Goal: Task Accomplishment & Management: Use online tool/utility

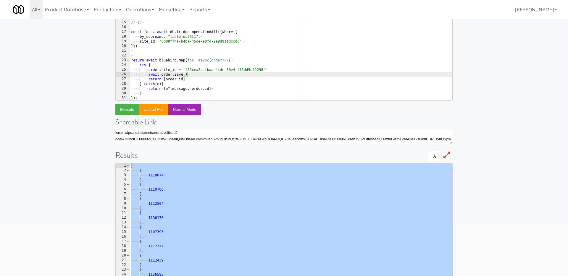
scroll to position [29, 0]
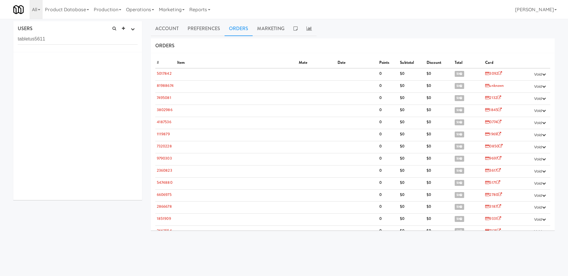
scroll to position [1033, 0]
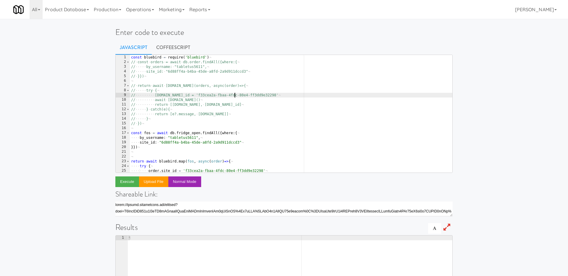
click at [235, 94] on div "const · bluebird · = · require ( 'bluebird' ) ¬ // · const · orders · = · await…" at bounding box center [291, 118] width 323 height 127
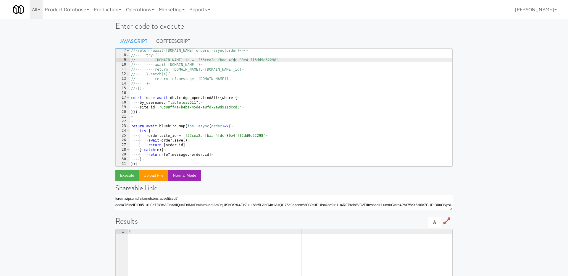
scroll to position [7, 0]
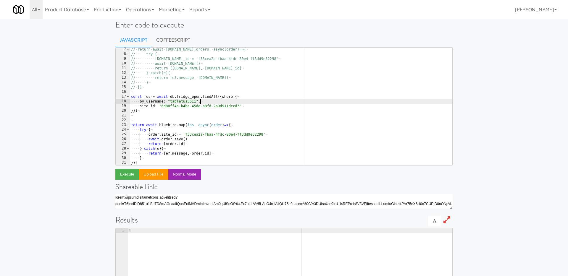
click at [224, 100] on div "// · return · await · bluebird.map(orders, · async(order)=>{ ¬ // ····· try · {…" at bounding box center [291, 110] width 323 height 127
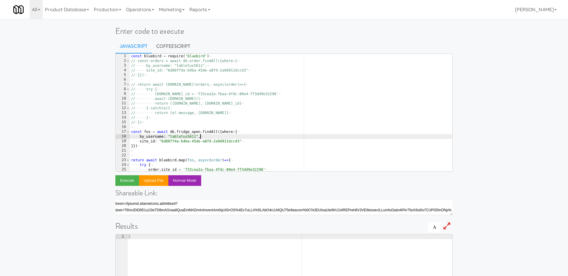
scroll to position [0, 0]
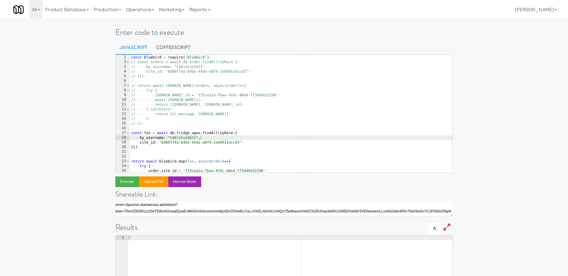
click at [215, 54] on ul "Javascript CoffeeScript" at bounding box center [283, 47] width 337 height 15
click at [215, 56] on div "const · bluebird · = · require ( 'bluebird' ) ¬ // · const · orders · = · await…" at bounding box center [291, 118] width 323 height 127
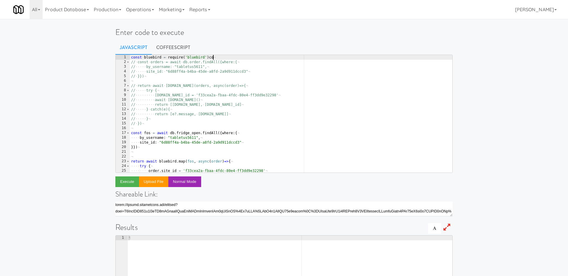
scroll to position [0, 6]
type textarea "const bluebird = require('bluebird')"
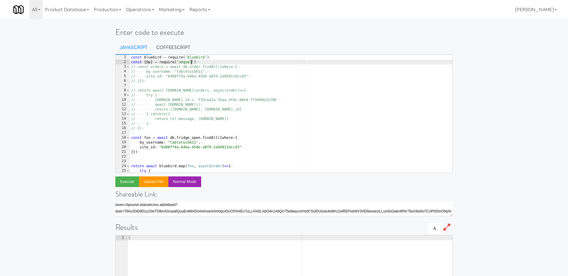
scroll to position [0, 5]
type textarea "const {Op} = require('sequelize')"
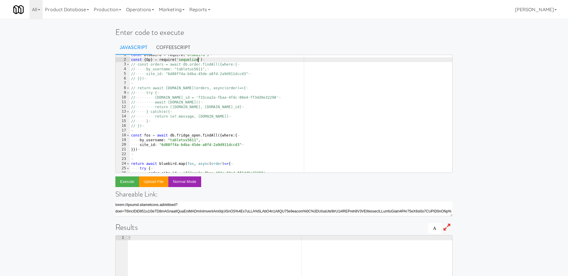
scroll to position [9, 0]
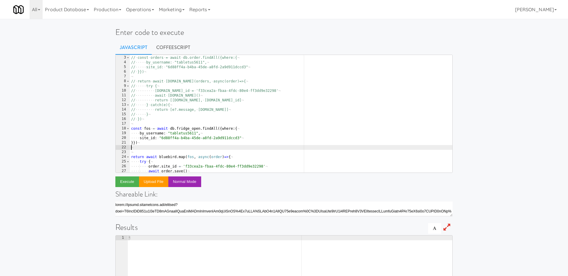
click at [171, 146] on div "const · { Op } · = · require ( 'sequelize' ) ¬ // · const · orders · = · await …" at bounding box center [291, 114] width 323 height 127
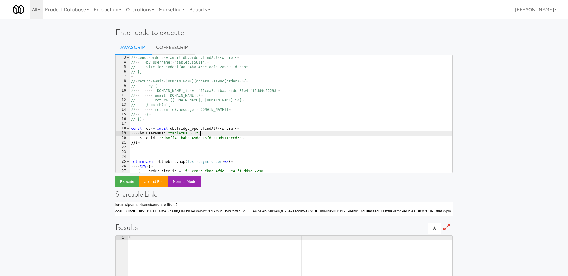
click at [252, 136] on div "const · { Op } · = · require ( 'sequelize' ) ¬ // · const · orders · = · await …" at bounding box center [291, 114] width 323 height 127
click at [253, 139] on div "const · { Op } · = · require ( 'sequelize' ) ¬ // · const · orders · = · await …" at bounding box center [291, 114] width 323 height 127
type textarea "site_id: "6d88ff4a-b4ba-45de-a8fd-2a9d911dccd3""
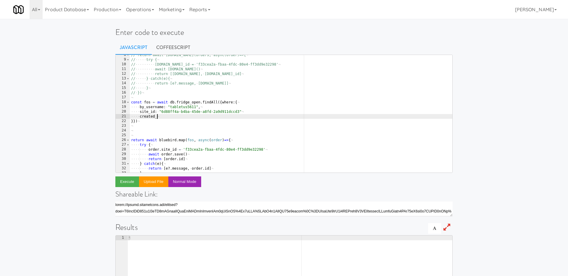
scroll to position [43, 0]
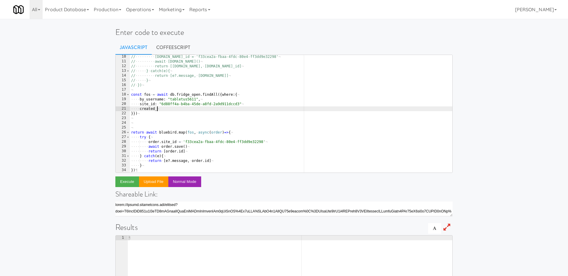
click at [198, 147] on div "// ········· order.site_id · = · 'f33cea2a-fbaa-4fdc-80e4-ff3dd9e32298' ¬ // ··…" at bounding box center [291, 117] width 323 height 127
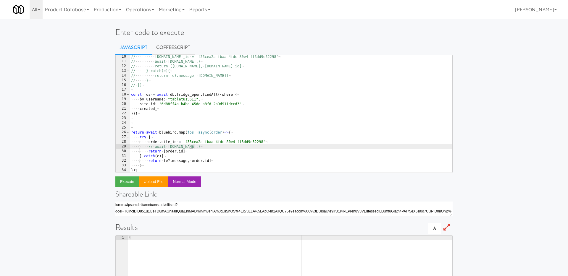
click at [201, 111] on div "// ········· order.site_id · = · 'f33cea2a-fbaa-4fdc-80e4-ff3dd9e32298' ¬ // ··…" at bounding box center [291, 117] width 323 height 127
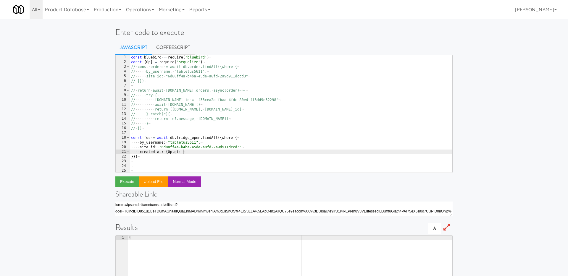
scroll to position [0, 0]
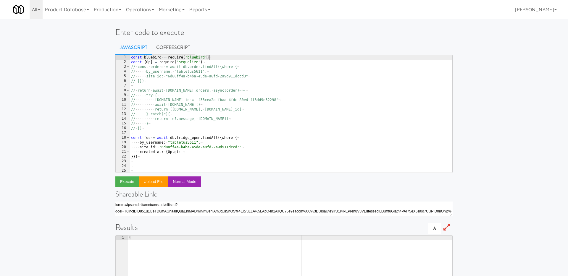
click at [236, 57] on div "const · bluebird · = · require ( 'bluebird' ) ¬ const · { Op } · = · require ( …" at bounding box center [291, 118] width 323 height 127
click at [227, 62] on div "const · bluebird · = · require ( 'bluebird' ) ¬ const · { Op } · = · require ( …" at bounding box center [291, 118] width 323 height 127
type textarea "const {Op} = require('sequelize')"
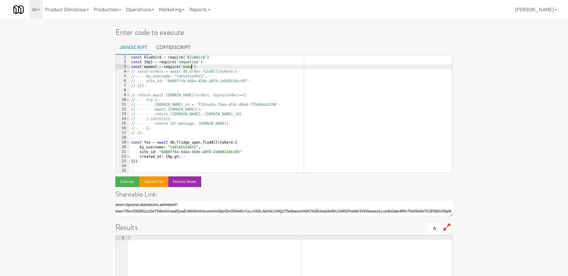
scroll to position [0, 5]
click at [183, 160] on div "const · bluebird · = · require ( 'bluebird' ) ¬ const · { Op } · = · require ( …" at bounding box center [291, 118] width 323 height 127
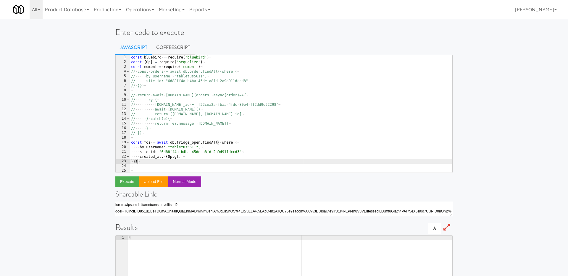
scroll to position [0, 0]
click at [193, 157] on div "const · bluebird · = · require ( 'bluebird' ) ¬ const · { Op } · = · require ( …" at bounding box center [291, 118] width 323 height 127
click at [167, 157] on div "const · bluebird · = · require ( 'bluebird' ) ¬ const · { Op } · = · require ( …" at bounding box center [291, 118] width 323 height 127
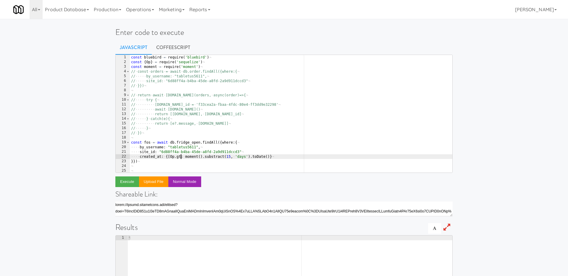
click at [181, 157] on div "const · bluebird · = · require ( 'bluebird' ) ¬ const · { Op } · = · require ( …" at bounding box center [291, 118] width 323 height 127
click at [215, 148] on div "const · bluebird · = · require ( 'bluebird' ) ¬ const · { Op } · = · require ( …" at bounding box center [291, 118] width 323 height 127
type textarea "by_username: "tabletus5611","
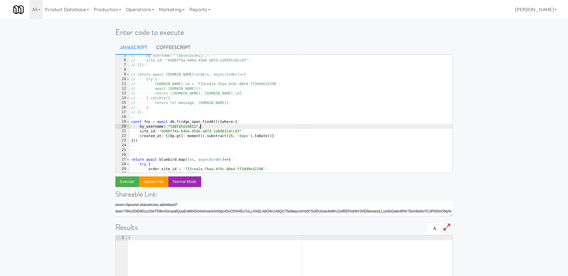
scroll to position [24, 0]
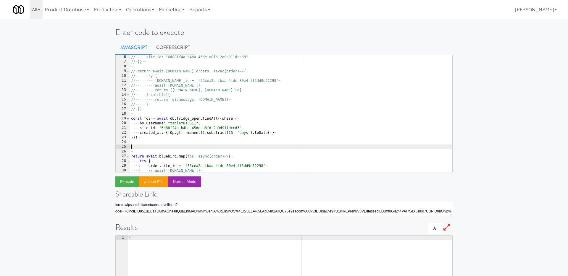
click at [189, 147] on div "// ····· site_id: · "6d88ff4a-b4ba-45de-a8fd-2a9d911dccd3" ¬ // · }}) ¬ ¬ // · …" at bounding box center [291, 118] width 323 height 127
click at [125, 181] on button "Execute" at bounding box center [127, 182] width 24 height 11
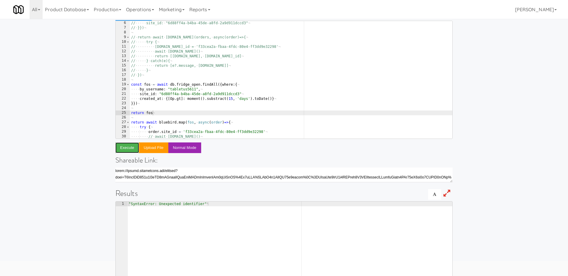
scroll to position [35, 0]
click at [249, 94] on div "// ····· site_id: · "6d88ff4a-b4ba-45de-a8fd-2a9d911dccd3" ¬ // · }}) ¬ ¬ // · …" at bounding box center [291, 83] width 323 height 127
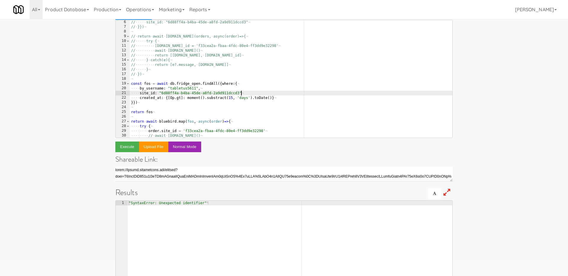
scroll to position [0, 9]
click at [127, 150] on button "Execute" at bounding box center [127, 147] width 24 height 11
click at [215, 99] on div "// ····· site_id: · "6d88ff4a-b4ba-45de-a8fd-2a9d911dccd3" ¬ // · }}) ¬ ¬ // · …" at bounding box center [291, 83] width 323 height 127
click at [127, 149] on button "Execute" at bounding box center [127, 147] width 24 height 11
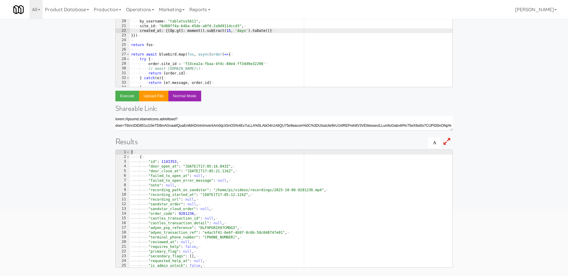
scroll to position [0, 1]
click at [196, 45] on div "// · return · await · bluebird.map(orders, · async(order)=>{ ¬ // ····· try · {…" at bounding box center [291, 30] width 323 height 127
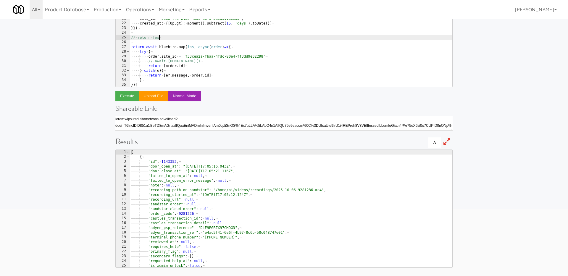
scroll to position [48, 0]
click at [204, 61] on div "// ········· order.site_id · = · 'f33cea2a-fbaa-4fdc-80e4-ff3dd9e32298' ¬ // ··…" at bounding box center [291, 32] width 323 height 127
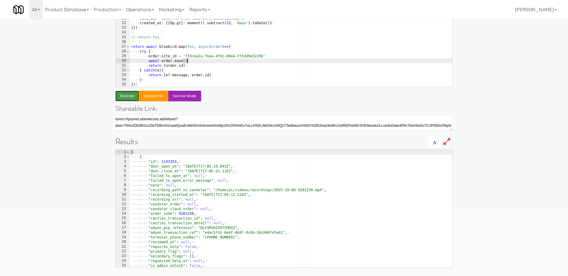
click at [127, 95] on button "Execute" at bounding box center [127, 96] width 24 height 11
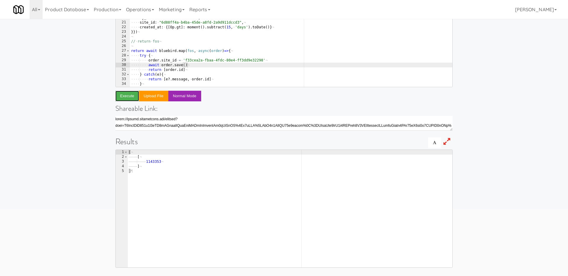
scroll to position [45, 0]
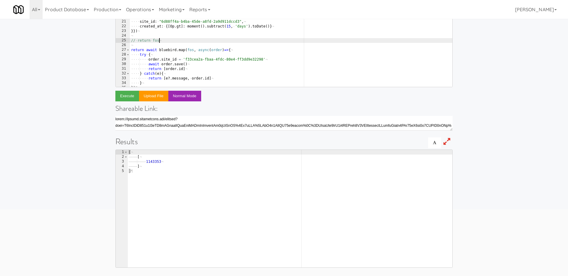
click at [168, 42] on div "// ····· try · { ¬ // ········· order.site_id · = · 'f33cea2a-fbaa-4fdc-80e4-ff…" at bounding box center [291, 30] width 323 height 127
click at [192, 64] on div "// ····· try · { ¬ // ········· order.site_id · = · 'f33cea2a-fbaa-4fdc-80e4-ff…" at bounding box center [291, 30] width 323 height 127
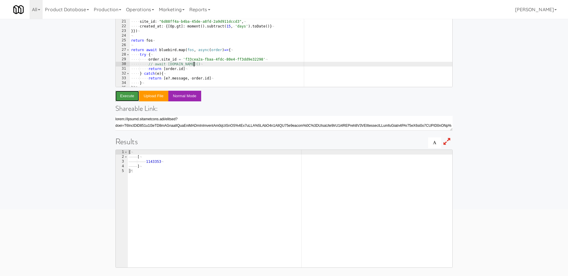
click at [128, 99] on button "Execute" at bounding box center [127, 96] width 24 height 11
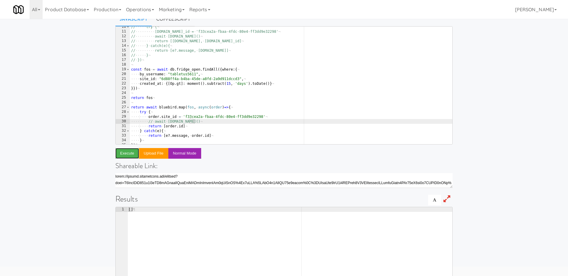
scroll to position [26, 0]
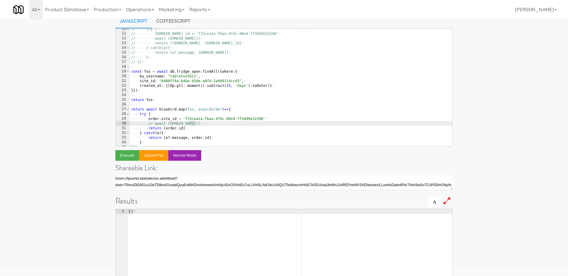
type textarea "by_username: "tabletus5611","
drag, startPoint x: 203, startPoint y: 75, endPoint x: 109, endPoint y: 75, distance: 93.8
click at [109, 75] on div "Enter code to execute Javascript CoffeeScript by_username: "tabletus5611", 10 1…" at bounding box center [284, 166] width 568 height 342
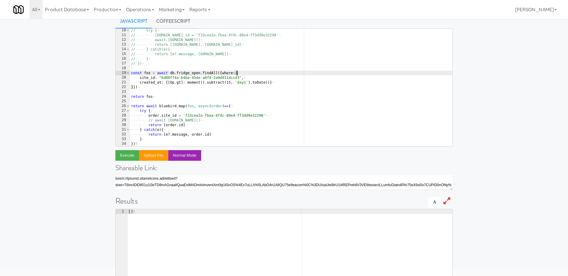
scroll to position [43, 0]
click at [230, 82] on div "// ····· try · { ¬ // ········· order.site_id · = · 'f33cea2a-fbaa-4fdc-80e4-ff…" at bounding box center [291, 91] width 323 height 127
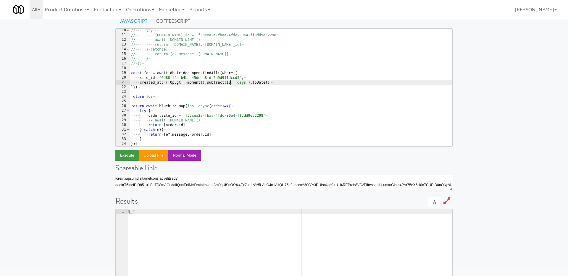
type textarea "created_at: {[Op.gt]: moment().subtract(10, 'days').toDate()}"
click at [128, 154] on button "Execute" at bounding box center [127, 155] width 24 height 11
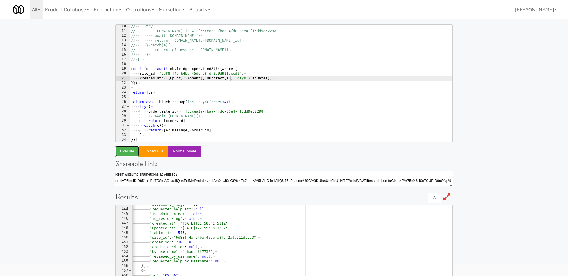
scroll to position [0, 0]
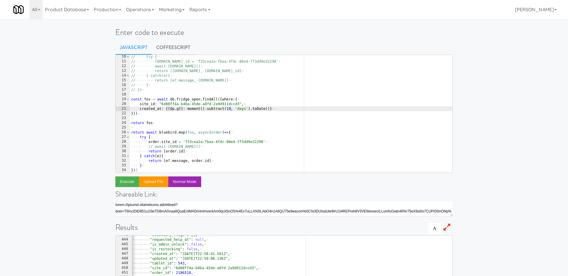
click at [194, 118] on div "// ····· try · { ¬ // ········· order.site_id · = · 'f33cea2a-fbaa-4fdc-80e4-ff…" at bounding box center [291, 117] width 323 height 127
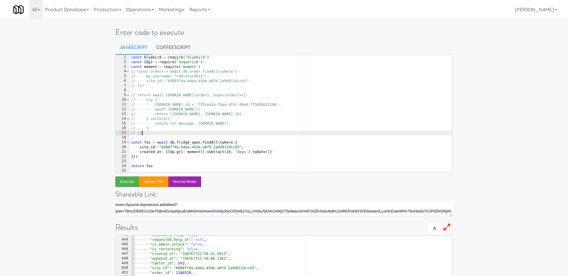
click at [152, 133] on div "const · bluebird · = · require ( 'bluebird' ) ¬ const · { Op } · = · require ( …" at bounding box center [291, 118] width 323 height 127
type textarea "// })"
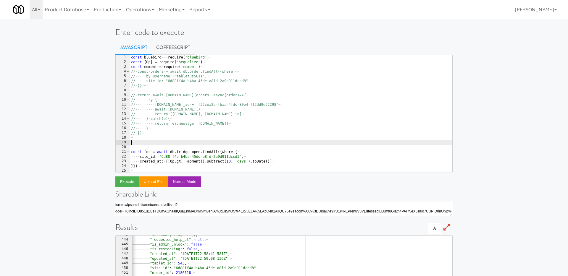
paste textarea "]"
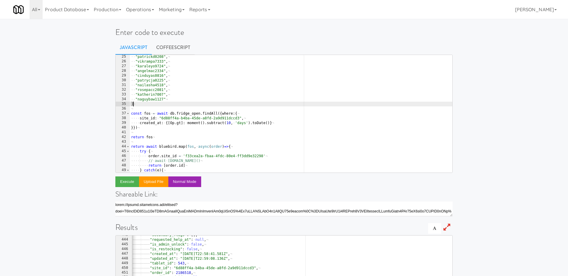
scroll to position [116, 0]
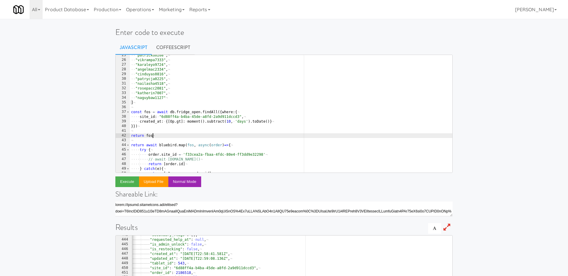
click at [171, 136] on div "·· "patrickd0208" , ¬ ·· "vikrampa7333" , ¬ ·· "karaleyo9724" , ¬ ·· "angelmac2…" at bounding box center [291, 116] width 323 height 127
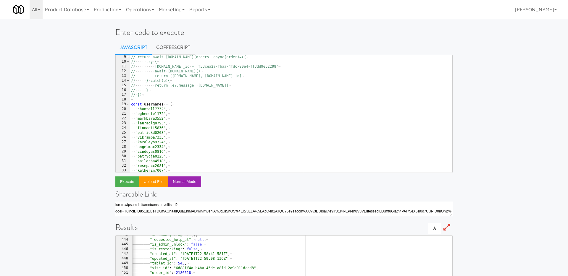
scroll to position [23, 0]
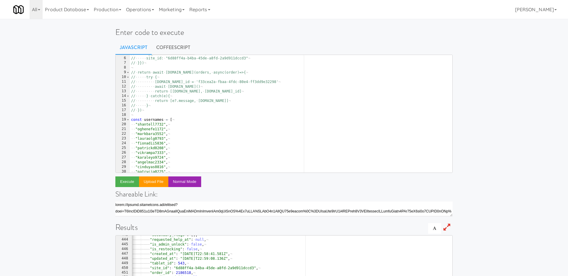
click at [148, 120] on div "// ····· by_username: · "tabletus5611", ¬ // ····· site_id: · "6d88ff4a-b4ba-45…" at bounding box center [291, 114] width 323 height 127
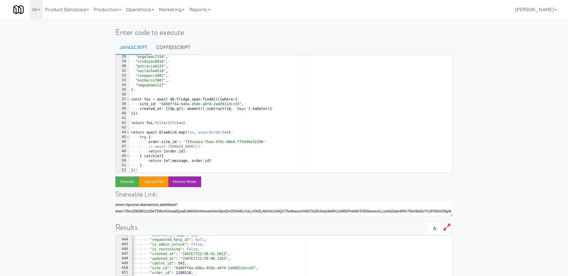
scroll to position [128, 0]
click at [183, 124] on div "·· "angelmac2334" , ¬ ·· "cinduyas0816" , ¬ ·· "patrycja0225" , ¬ ·· "nailasha4…" at bounding box center [291, 117] width 323 height 127
paste textarea "usernames"
click at [130, 180] on button "Execute" at bounding box center [127, 182] width 24 height 11
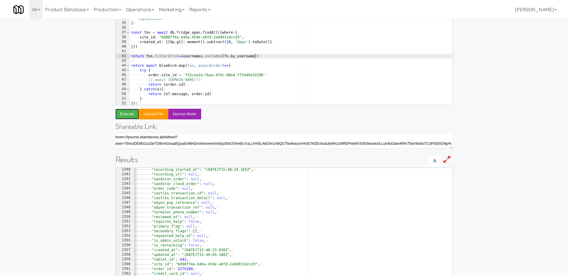
scroll to position [6110, 0]
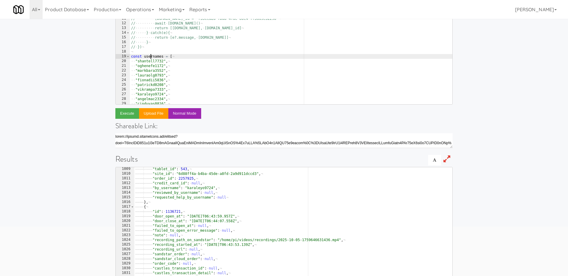
click at [151, 59] on div "// · const · orders · = · await · db.order.findAll({where:{ ¬ // ····· by_usern…" at bounding box center [291, 46] width 323 height 127
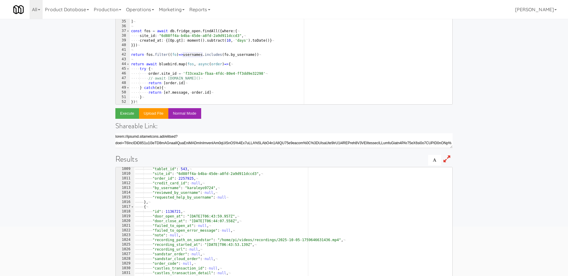
click at [194, 56] on div "·· "angelmac2334" , ¬ ·· "cinduyas0816" , ¬ ·· "patrycja0225" , ¬ ·· "nailasha4…" at bounding box center [291, 49] width 323 height 127
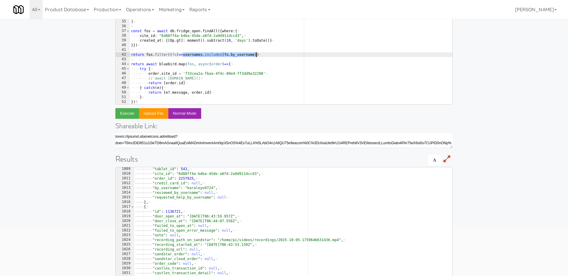
drag, startPoint x: 183, startPoint y: 56, endPoint x: 257, endPoint y: 56, distance: 74.3
click at [257, 56] on div "·· "angelmac2334" , ¬ ·· "cinduyas0816" , ¬ ·· "patrycja0225" , ¬ ·· "nailasha4…" at bounding box center [291, 49] width 323 height 127
click at [238, 70] on div "·· "angelmac2334" , ¬ ·· "cinduyas0816" , ¬ ·· "patrycja0225" , ¬ ·· "nailasha4…" at bounding box center [291, 49] width 323 height 127
type textarea "try {"
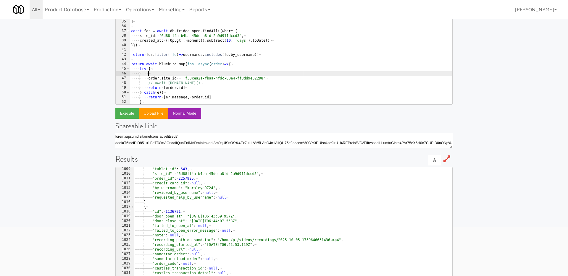
paste textarea "usernames.includes(fo.by_username)"
click at [149, 75] on div "·· "angelmac2334" , ¬ ·· "cinduyas0816" , ¬ ·· "patrycja0225" , ¬ ·· "nailasha4…" at bounding box center [291, 49] width 323 height 127
click at [242, 73] on div "·· "angelmac2334" , ¬ ·· "cinduyas0816" , ¬ ·· "patrycja0225" , ¬ ·· "nailasha4…" at bounding box center [291, 49] width 323 height 127
type textarea "if(usernames.includes(fo.by_username)){"
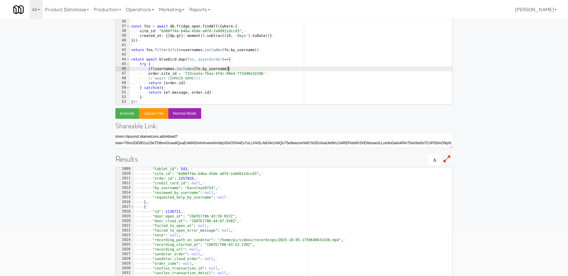
type textarea "if(usernames.includes(fo.by_username){"
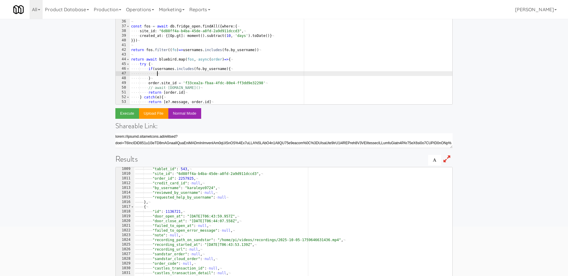
type textarea "if(usernames.includes(fo.by_username){"
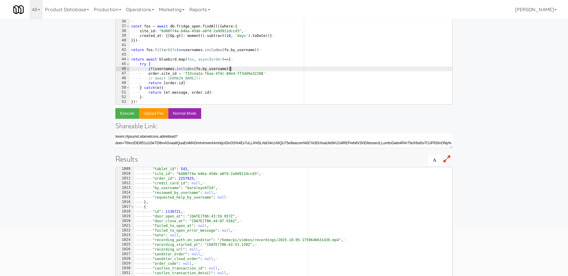
type textarea "if(usernames.includes(fo.by_username){"
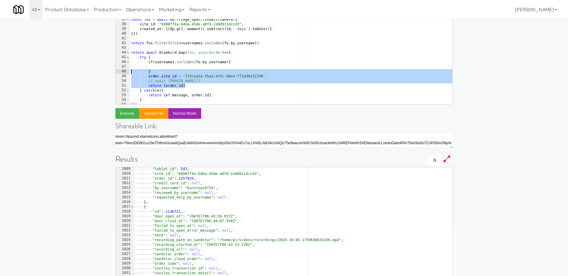
drag, startPoint x: 191, startPoint y: 87, endPoint x: 116, endPoint y: 72, distance: 76.4
click at [116, 73] on pre "30 31 32 33 34 35 36 37 38 39 40 41 42 43 44 45 46 47 48 49 50 51 52 53 54 55 ·…" at bounding box center [283, 45] width 337 height 118
click at [178, 77] on div "·· "patrycja0225" , ¬ ·· "nailasha4518" , ¬ ·· "rosepacc2081" , ¬ ·· "katherin7…" at bounding box center [291, 47] width 323 height 127
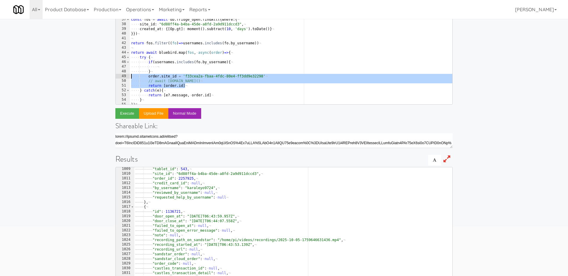
drag, startPoint x: 191, startPoint y: 87, endPoint x: 112, endPoint y: 77, distance: 79.6
click at [112, 77] on div "Enter code to execute Javascript CoffeeScript order.site_id = 'f33cea2a-fbaa-4f…" at bounding box center [284, 124] width 346 height 342
type textarea "order.site_id = 'f33cea2a-fbaa-4fdc-80e4-ff3dd9e32298' // await order.save()"
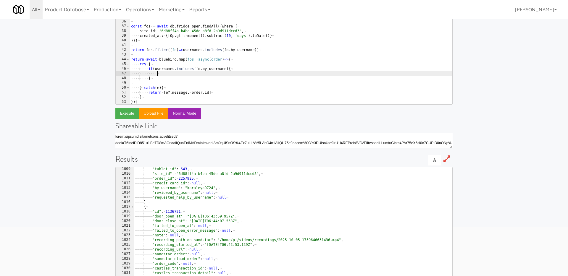
click at [161, 75] on div "·· "cinduyas0816" , ¬ ·· "patrycja0225" , ¬ ·· "nailasha4518" , ¬ ·· "rosepacc2…" at bounding box center [291, 49] width 323 height 127
paste textarea "return [order.id]"
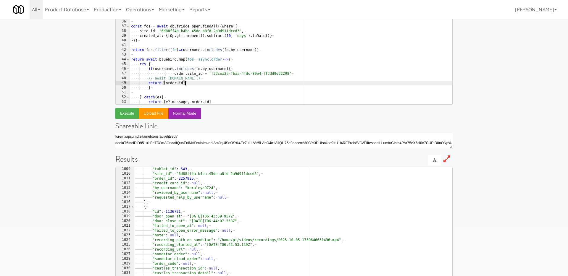
click at [175, 75] on div "·· "cinduyas0816" , ¬ ·· "patrycja0225" , ¬ ·· "nailasha4518" , ¬ ·· "rosepacc2…" at bounding box center [291, 49] width 323 height 127
click at [149, 77] on div "·· "cinduyas0816" , ¬ ·· "patrycja0225" , ¬ ·· "nailasha4518" , ¬ ·· "rosepacc2…" at bounding box center [291, 49] width 323 height 127
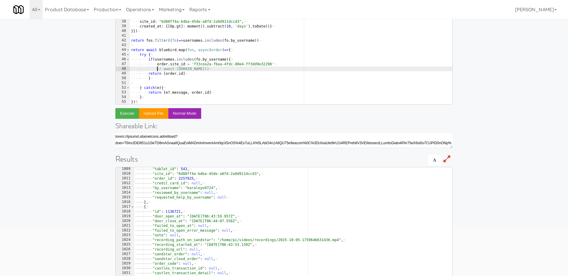
click at [148, 73] on div "·· "nailasha4518" , ¬ ·· "rosepacc2081" , ¬ ·· "katherin7007" , ¬ ·· "naguybaw1…" at bounding box center [291, 49] width 323 height 127
click at [166, 77] on div "·· "nailasha4518" , ¬ ·· "rosepacc2081" , ¬ ·· "katherin7007" , ¬ ·· "naguybaw1…" at bounding box center [291, 49] width 323 height 127
type textarea "}"
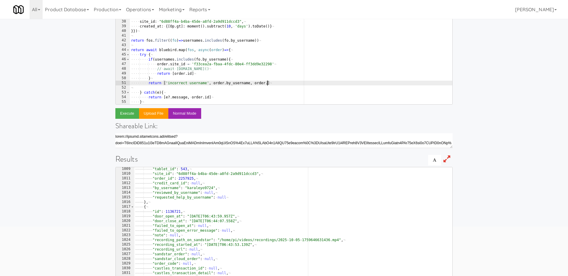
scroll to position [0, 11]
click at [215, 48] on div "·· "nailasha4518" , ¬ ·· "rosepacc2081" , ¬ ·· "katherin7007" , ¬ ·· "naguybaw1…" at bounding box center [291, 49] width 323 height 127
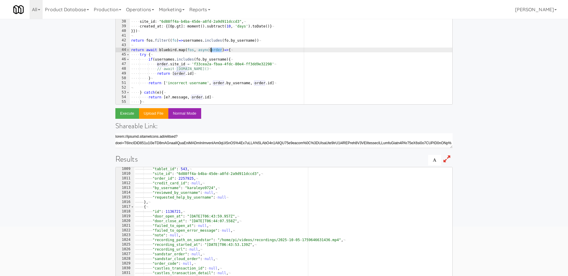
click at [215, 48] on div "·· "nailasha4518" , ¬ ·· "rosepacc2081" , ¬ ·· "katherin7007" , ¬ ·· "naguybaw1…" at bounding box center [291, 49] width 323 height 127
click at [199, 60] on div "·· "nailasha4518" , ¬ ·· "rosepacc2081" , ¬ ·· "katherin7007" , ¬ ·· "naguybaw1…" at bounding box center [291, 49] width 323 height 127
paste textarea "order"
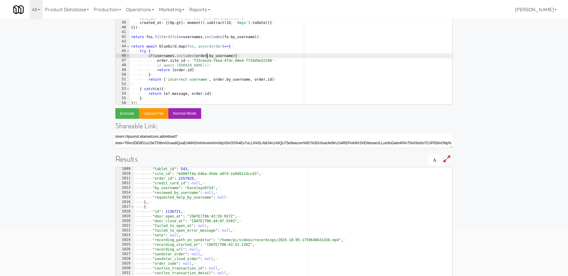
scroll to position [147, 0]
click at [210, 64] on div "·· "rosepacc2081" , ¬ ·· "katherin7007" , ¬ ·· "naguybaw1127" ¬ ] ¬ ¬ const · f…" at bounding box center [291, 49] width 323 height 127
click at [163, 64] on div "·· "rosepacc2081" , ¬ ·· "katherin7007" , ¬ ·· "naguybaw1127" ¬ ] ¬ ¬ const · f…" at bounding box center [291, 49] width 323 height 127
type textarea "await order.save()"
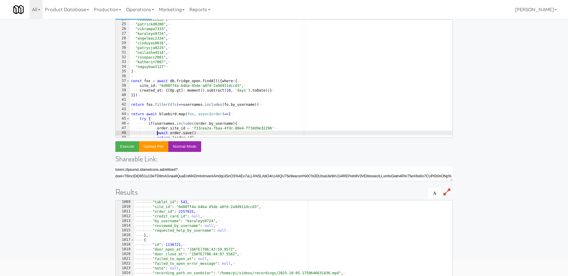
scroll to position [115, 0]
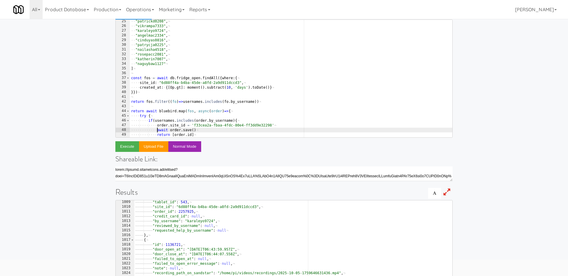
click at [243, 96] on div "·· "patrickd0208" , ¬ ·· "vikrampa7333" , ¬ ·· "karaleyo9724" , ¬ ·· "angelmac2…" at bounding box center [291, 82] width 323 height 127
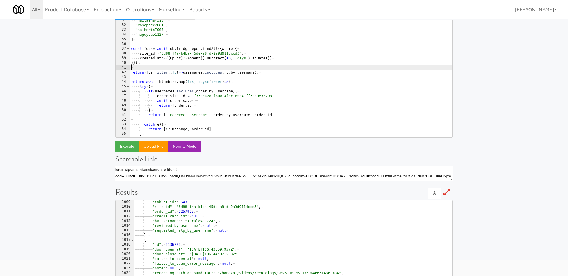
scroll to position [147, 0]
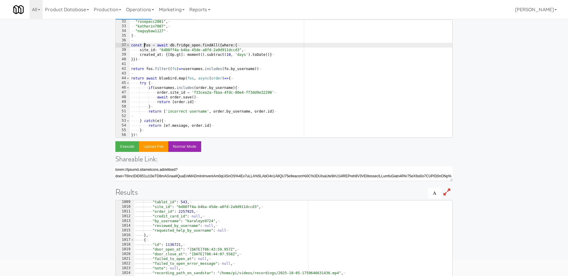
click at [144, 46] on div "·· "rosepacc2081" , ¬ ·· "katherin7007" , ¬ ·· "naguybaw1127" ¬ ] ¬ ¬ const · f…" at bounding box center [291, 82] width 323 height 127
click at [149, 46] on div "·· "rosepacc2081" , ¬ ·· "katherin7007" , ¬ ·· "naguybaw1127" ¬ ] ¬ ¬ const · o…" at bounding box center [291, 82] width 323 height 127
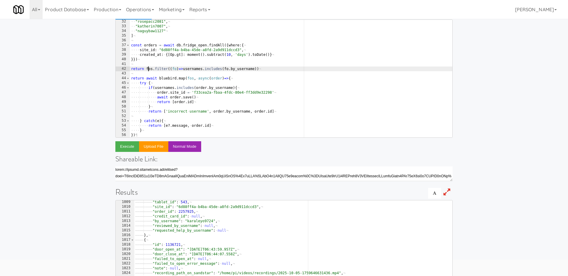
click at [149, 69] on div "·· "rosepacc2081" , ¬ ·· "katherin7007" , ¬ ·· "naguybaw1127" ¬ ] ¬ ¬ const · o…" at bounding box center [291, 82] width 323 height 127
drag, startPoint x: 271, startPoint y: 68, endPoint x: 104, endPoint y: 68, distance: 166.3
click at [104, 68] on div "Enter code to execute Javascript CoffeeScript return fos.filter((fo)=>usernames…" at bounding box center [284, 157] width 568 height 342
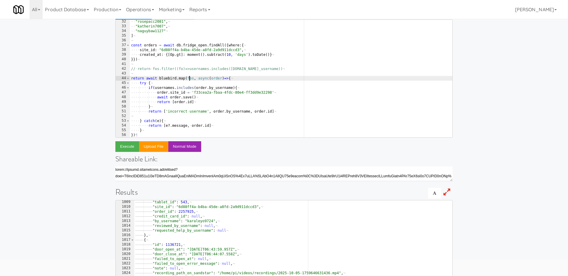
click at [189, 78] on div "·· "rosepacc2081" , ¬ ·· "katherin7007" , ¬ ·· "naguybaw1127" ¬ ] ¬ ¬ const · o…" at bounding box center [291, 82] width 323 height 127
paste textarea "order"
type textarea "return await bluebird.map(orders, async(order)=>{"
click at [274, 74] on div "·· "rosepacc2081" , ¬ ·· "katherin7007" , ¬ ·· "naguybaw1127" ¬ ] ¬ ¬ const · o…" at bounding box center [291, 82] width 323 height 127
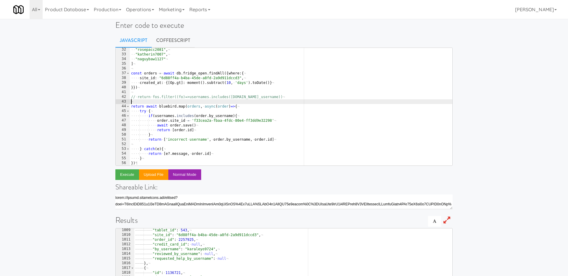
scroll to position [9, 0]
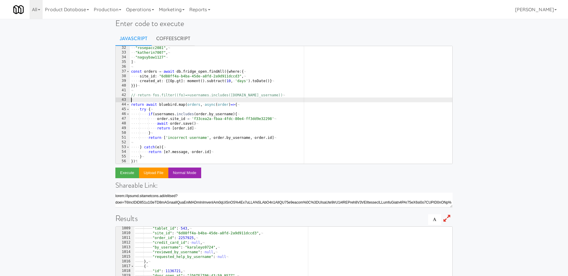
click at [272, 97] on div "·· "rosepacc2081" , ¬ ·· "katherin7007" , ¬ ·· "naguybaw1127" ¬ ] ¬ ¬ const · o…" at bounding box center [291, 109] width 323 height 127
click at [219, 123] on div "·· "rosepacc2081" , ¬ ·· "katherin7007" , ¬ ·· "naguybaw1127" ¬ ] ¬ ¬ const · o…" at bounding box center [291, 109] width 323 height 127
click at [161, 96] on div "·· "rosepacc2081" , ¬ ·· "katherin7007" , ¬ ·· "naguybaw1127" ¬ ] ¬ ¬ const · o…" at bounding box center [291, 109] width 323 height 127
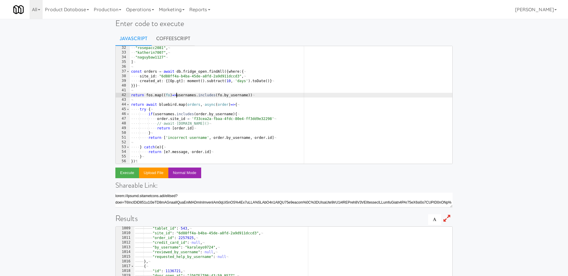
click at [176, 97] on div "·· "rosepacc2081" , ¬ ·· "katherin7007" , ¬ ·· "naguybaw1127" ¬ ] ¬ ¬ const · o…" at bounding box center [291, 109] width 323 height 127
click at [257, 96] on div "·· "rosepacc2081" , ¬ ·· "katherin7007" , ¬ ·· "naguybaw1127" ¬ ] ¬ ¬ const · o…" at bounding box center [291, 109] width 323 height 127
type textarea "return fos.filter((fo)=>usernames.includes(fo.by_username))"
click at [281, 93] on div "·· "rosepacc2081" , ¬ ·· "katherin7007" , ¬ ·· "naguybaw1127" ¬ ] ¬ ¬ const · o…" at bounding box center [291, 109] width 323 height 127
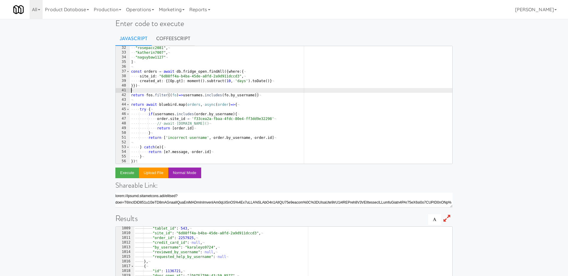
scroll to position [0, 0]
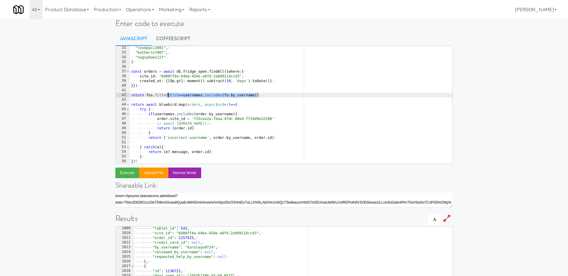
drag, startPoint x: 266, startPoint y: 97, endPoint x: 167, endPoint y: 96, distance: 98.9
click at [167, 96] on div "·· "rosepacc2081" , ¬ ·· "katherin7007" , ¬ ·· "naguybaw1127" ¬ ] ¬ ¬ const · o…" at bounding box center [291, 109] width 323 height 127
click at [268, 97] on div "·· "rosepacc2081" , ¬ ·· "katherin7007" , ¬ ·· "naguybaw1127" ¬ ] ¬ ¬ const · o…" at bounding box center [291, 109] width 323 height 127
paste textarea "((fo)=>usernames.includes(fo.by_username))"
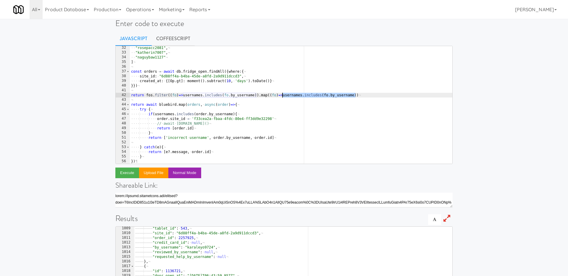
drag, startPoint x: 356, startPoint y: 95, endPoint x: 283, endPoint y: 96, distance: 73.4
click at [283, 96] on div "·· "rosepacc2081" , ¬ ·· "katherin7007" , ¬ ·· "naguybaw1127" ¬ ] ¬ ¬ const · o…" at bounding box center [291, 109] width 323 height 127
click at [121, 174] on button "Execute" at bounding box center [127, 173] width 24 height 11
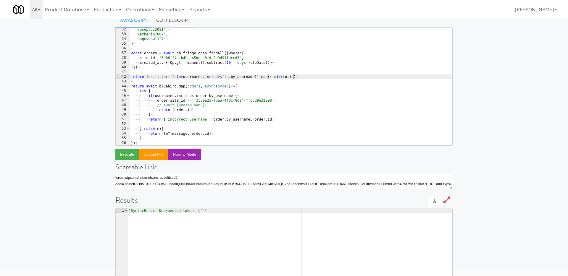
scroll to position [0, 8]
click at [247, 89] on div "·· "rosepacc2081" , ¬ ·· "katherin7007" , ¬ ·· "naguybaw1127" ¬ ] ¬ ¬ const · o…" at bounding box center [291, 90] width 323 height 127
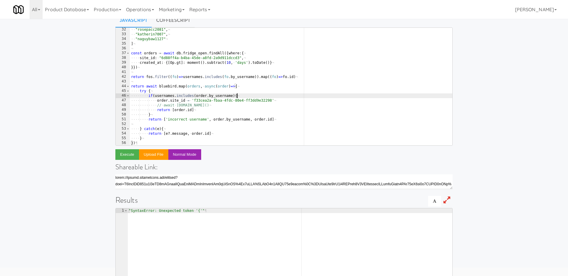
click at [237, 95] on div "·· "rosepacc2081" , ¬ ·· "katherin7007" , ¬ ·· "naguybaw1127" ¬ ] ¬ ¬ const · o…" at bounding box center [291, 90] width 323 height 127
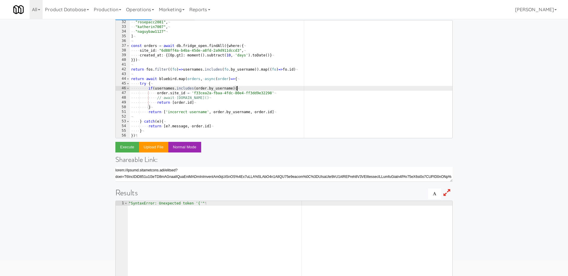
scroll to position [36, 0]
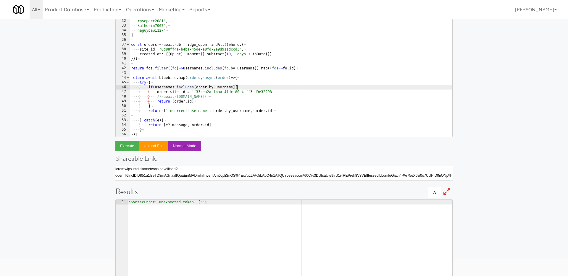
click at [157, 83] on div "·· "rosepacc2081" , ¬ ·· "katherin7007" , ¬ ·· "naguybaw1127" ¬ ] ¬ ¬ const · o…" at bounding box center [291, 82] width 323 height 127
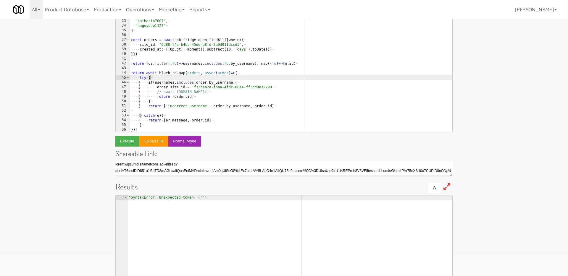
scroll to position [41, 0]
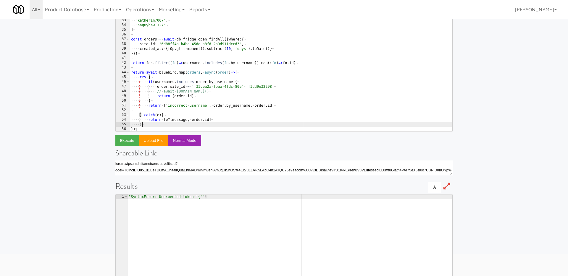
click at [147, 126] on div "·· "rosepacc2081" , ¬ ·· "katherin7007" , ¬ ·· "naguybaw1127" ¬ ] ¬ ¬ const · o…" at bounding box center [291, 76] width 323 height 127
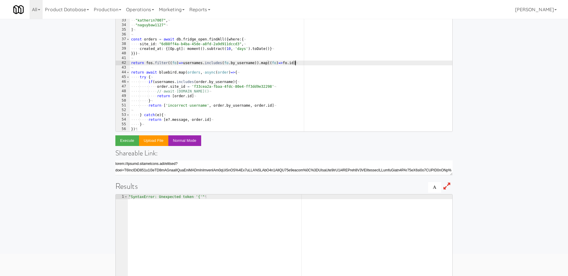
click at [298, 62] on div "·· "rosepacc2081" , ¬ ·· "katherin7007" , ¬ ·· "naguybaw1127" ¬ ] ¬ ¬ const · o…" at bounding box center [291, 76] width 323 height 127
type textarea "return fos.filter((fo)=>usernames.includes(fo.by_username)).map((fo)=>fo.id))"
click at [120, 138] on button "Execute" at bounding box center [127, 141] width 24 height 11
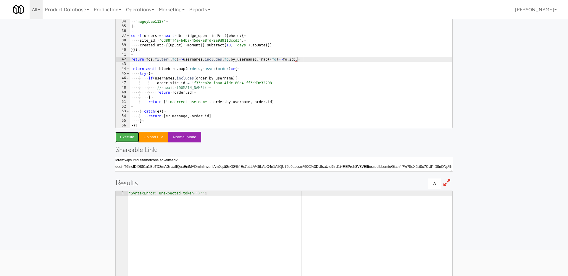
scroll to position [45, 0]
click at [259, 59] on div "·· "rosepacc2081" , ¬ ·· "katherin7007" , ¬ ·· "naguybaw1127" ¬ ] ¬ ¬ const · o…" at bounding box center [291, 72] width 323 height 127
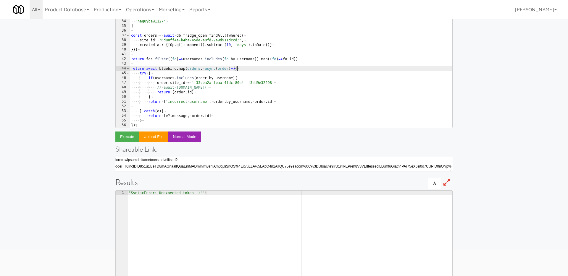
click at [287, 68] on div "·· "rosepacc2081" , ¬ ·· "katherin7007" , ¬ ·· "naguybaw1127" ¬ ] ¬ ¬ const · o…" at bounding box center [291, 72] width 323 height 127
click at [179, 49] on div "·· "rosepacc2081" , ¬ ·· "katherin7007" , ¬ ·· "naguybaw1127" ¬ ] ¬ ¬ const · o…" at bounding box center [291, 72] width 323 height 127
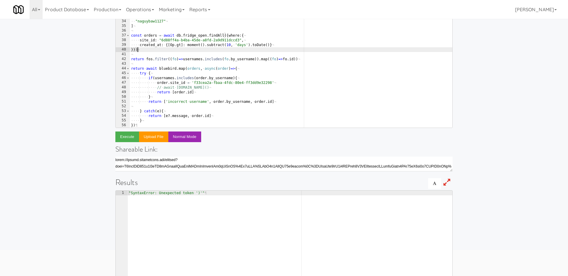
scroll to position [59, 0]
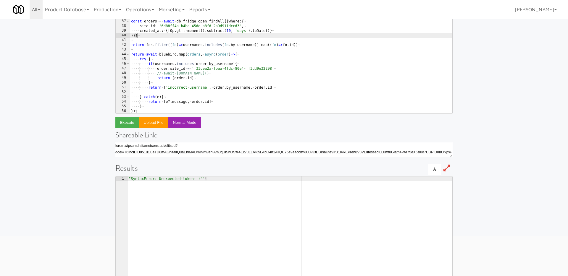
click at [140, 111] on div "·· "rosepacc2081" , ¬ ·· "katherin7007" , ¬ ·· "naguybaw1127" ¬ ] ¬ ¬ const · o…" at bounding box center [291, 58] width 323 height 127
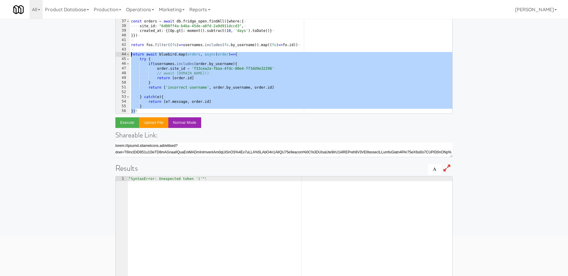
drag, startPoint x: 140, startPoint y: 111, endPoint x: 120, endPoint y: 53, distance: 61.4
click at [120, 53] on pre "}) 32 33 34 35 36 37 38 39 40 41 42 43 44 45 46 47 48 49 50 51 52 53 54 55 56 ·…" at bounding box center [283, 55] width 337 height 118
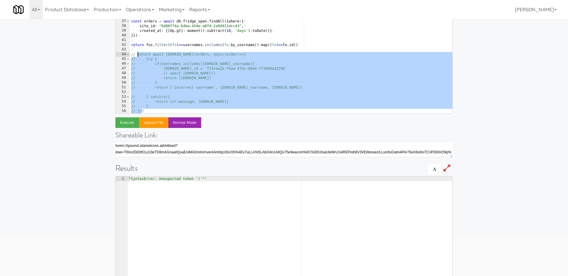
click at [123, 128] on div "// return await bluebird.map(orders, async(order)=>{ // try { 32 33 34 35 36 37…" at bounding box center [283, 145] width 337 height 299
click at [122, 124] on button "Execute" at bounding box center [127, 123] width 24 height 11
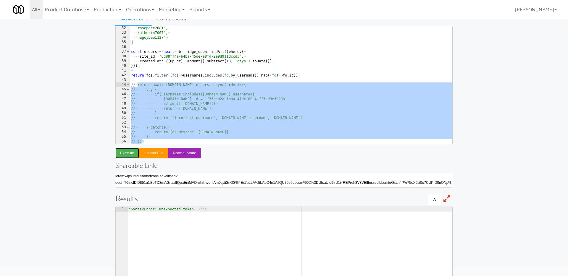
scroll to position [28, 0]
click at [339, 102] on div "·· "rosepacc2081" , ¬ ·· "katherin7007" , ¬ ·· "naguybaw1127" ¬ ] ¬ ¬ const · o…" at bounding box center [291, 89] width 323 height 127
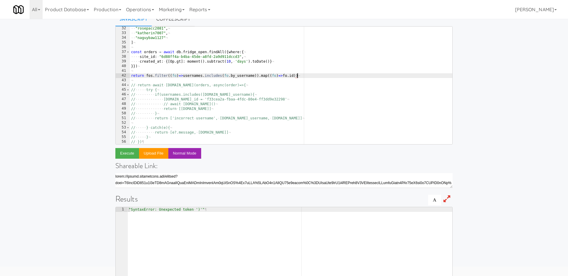
click at [304, 78] on div "·· "rosepacc2081" , ¬ ·· "katherin7007" , ¬ ·· "naguybaw1127" ¬ ] ¬ ¬ const · o…" at bounding box center [291, 89] width 323 height 127
click at [127, 152] on button "Execute" at bounding box center [127, 153] width 24 height 11
click at [149, 54] on div "·· "rosepacc2081" , ¬ ·· "katherin7007" , ¬ ·· "naguybaw1127" ¬ ] ¬ ¬ const · o…" at bounding box center [291, 89] width 323 height 127
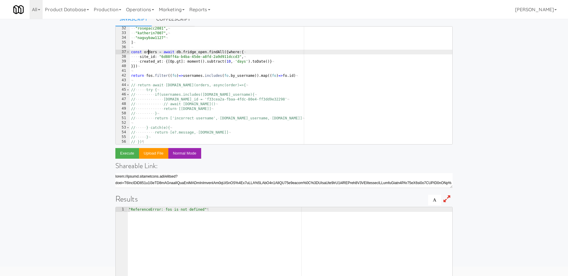
click at [149, 54] on div "·· "rosepacc2081" , ¬ ·· "katherin7007" , ¬ ·· "naguybaw1127" ¬ ] ¬ ¬ const · o…" at bounding box center [291, 89] width 323 height 127
click at [149, 76] on div "·· "rosepacc2081" , ¬ ·· "katherin7007" , ¬ ·· "naguybaw1127" ¬ ] ¬ ¬ const · o…" at bounding box center [291, 89] width 323 height 127
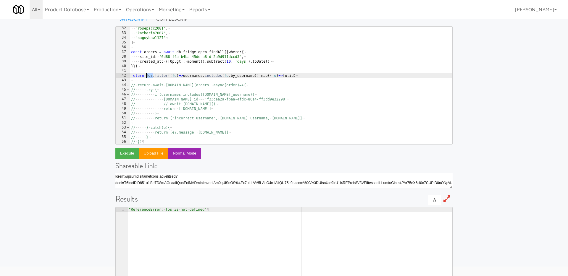
click at [149, 76] on div "·· "rosepacc2081" , ¬ ·· "katherin7007" , ¬ ·· "naguybaw1127" ¬ ] ¬ ¬ const · o…" at bounding box center [291, 89] width 323 height 127
paste textarea "order"
type textarea "return orders.filter((fo)=>usernames.includes(fo.by_username)).map((fo)=>fo.id)"
click at [120, 152] on button "Execute" at bounding box center [127, 153] width 24 height 11
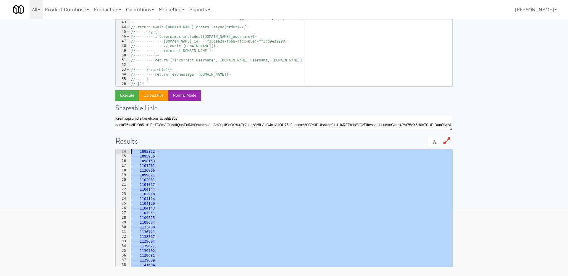
scroll to position [0, 0]
drag, startPoint x: 134, startPoint y: 264, endPoint x: 120, endPoint y: 137, distance: 127.7
click at [120, 137] on div "Results ] 1 2 3 4 5 6 7 8 9 10 11 12 13 14 15 16 17 18 19 20 21 22 23 24 25 26 …" at bounding box center [283, 202] width 337 height 131
type textarea "[ 1111187,"
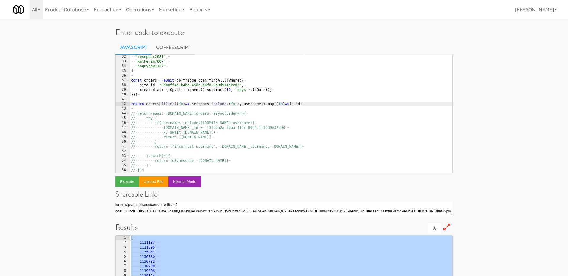
scroll to position [12, 0]
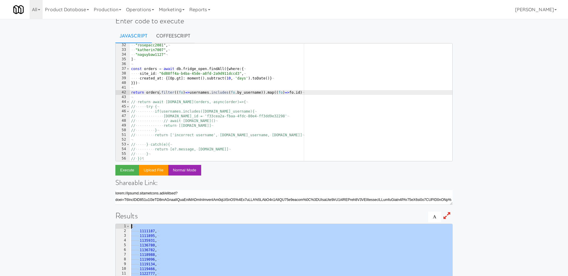
click at [307, 93] on div "·· "rosepacc2081" , ¬ ·· "katherin7007" , ¬ ·· "naguybaw1127" ¬ ] ¬ ¬ const · o…" at bounding box center [291, 106] width 323 height 127
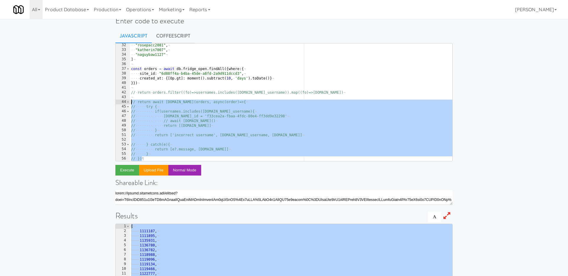
drag, startPoint x: 150, startPoint y: 158, endPoint x: 121, endPoint y: 103, distance: 62.2
click at [121, 103] on pre "// return orders.filter((fo)=>usernames.includes(fo.by_username)).map((fo)=>fo.…" at bounding box center [283, 102] width 337 height 118
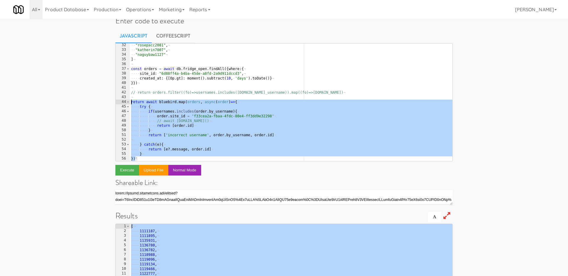
click at [205, 128] on div "·· "rosepacc2081" , ¬ ·· "katherin7007" , ¬ ·· "naguybaw1127" ¬ ] ¬ ¬ const · o…" at bounding box center [291, 106] width 323 height 127
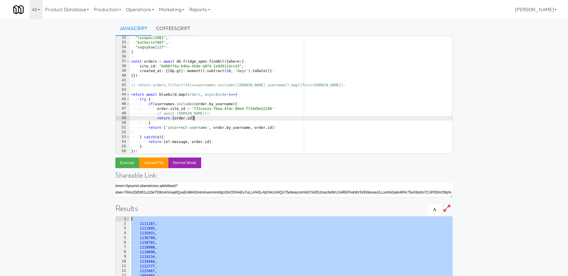
scroll to position [21, 0]
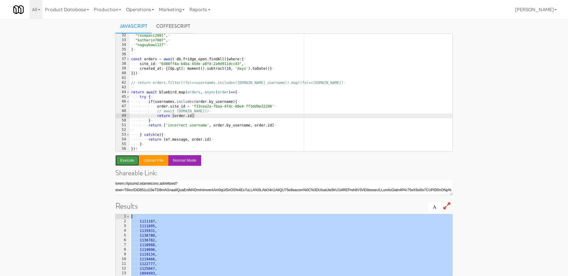
click at [125, 161] on button "Execute" at bounding box center [127, 160] width 24 height 11
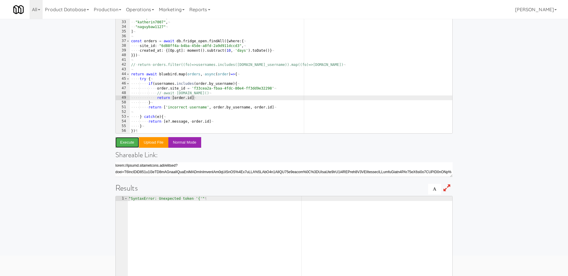
scroll to position [50, 0]
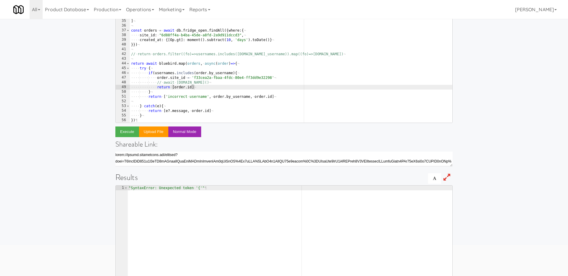
click at [244, 74] on div "·· "rosepacc2081" , ¬ ·· "katherin7007" , ¬ ·· "naguybaw1127" ¬ ] ¬ ¬ const · o…" at bounding box center [291, 67] width 323 height 127
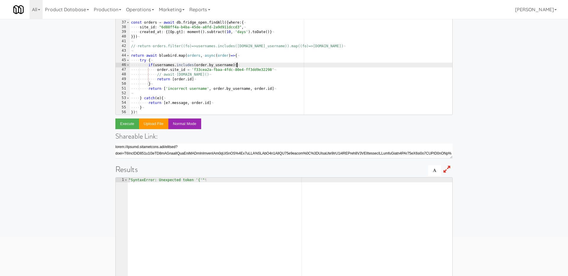
scroll to position [61, 0]
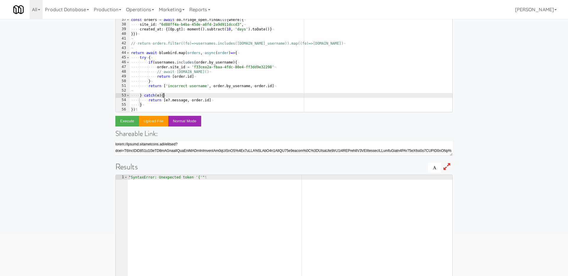
click at [173, 95] on div "·· "rosepacc2081" , ¬ ·· "katherin7007" , ¬ ·· "naguybaw1127" ¬ ] ¬ ¬ const · o…" at bounding box center [291, 57] width 323 height 127
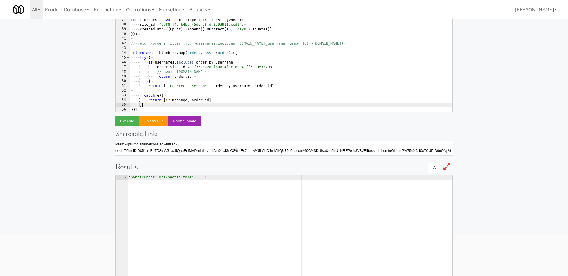
click at [144, 105] on div "·· "rosepacc2081" , ¬ ·· "katherin7007" , ¬ ·· "naguybaw1127" ¬ ] ¬ ¬ const · o…" at bounding box center [291, 57] width 323 height 127
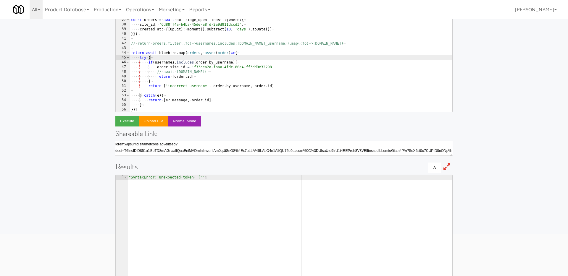
click at [155, 58] on div "·· "rosepacc2081" , ¬ ·· "katherin7007" , ¬ ·· "naguybaw1127" ¬ ] ¬ ¬ const · o…" at bounding box center [291, 57] width 323 height 127
click at [132, 110] on div "·· "rosepacc2081" , ¬ ·· "katherin7007" , ¬ ·· "naguybaw1127" ¬ ] ¬ ¬ const · o…" at bounding box center [291, 57] width 323 height 127
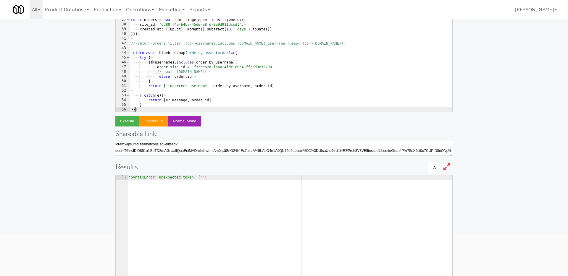
click at [146, 110] on div "·· "rosepacc2081" , ¬ ·· "katherin7007" , ¬ ·· "naguybaw1127" ¬ ] ¬ ¬ const · o…" at bounding box center [291, 57] width 323 height 127
click at [167, 54] on div "·· "rosepacc2081" , ¬ ·· "katherin7007" , ¬ ·· "naguybaw1127" ¬ ] ¬ ¬ const · o…" at bounding box center [291, 57] width 323 height 127
click at [195, 54] on div "·· "rosepacc2081" , ¬ ·· "katherin7007" , ¬ ·· "naguybaw1127" ¬ ] ¬ ¬ const · o…" at bounding box center [291, 57] width 323 height 127
click at [205, 54] on div "·· "rosepacc2081" , ¬ ·· "katherin7007" , ¬ ·· "naguybaw1127" ¬ ] ¬ ¬ const · o…" at bounding box center [291, 57] width 323 height 127
click at [237, 53] on div "·· "rosepacc2081" , ¬ ·· "katherin7007" , ¬ ·· "naguybaw1127" ¬ ] ¬ ¬ const · o…" at bounding box center [291, 57] width 323 height 127
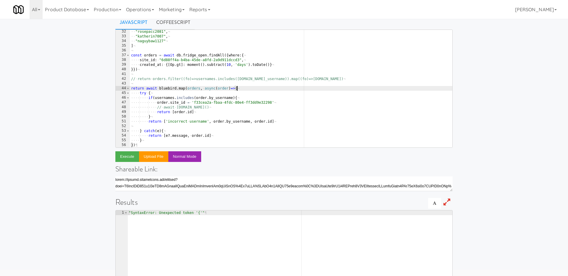
scroll to position [25, 0]
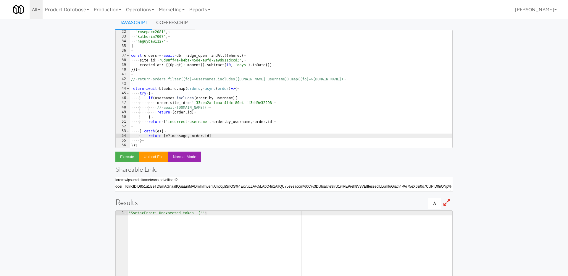
click at [178, 136] on div "·· "rosepacc2081" , ¬ ·· "katherin7007" , ¬ ·· "naguybaw1127" ¬ ] ¬ ¬ const · o…" at bounding box center [291, 93] width 323 height 127
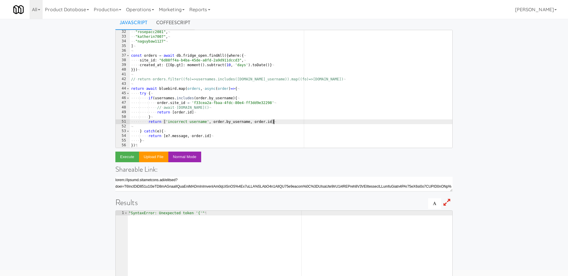
click at [280, 123] on div "·· "rosepacc2081" , ¬ ·· "katherin7007" , ¬ ·· "naguybaw1127" ¬ ] ¬ ¬ const · o…" at bounding box center [291, 93] width 323 height 127
click at [162, 116] on div "·· "rosepacc2081" , ¬ ·· "katherin7007" , ¬ ·· "naguybaw1127" ¬ ] ¬ ¬ const · o…" at bounding box center [291, 93] width 323 height 127
type textarea "}"
click at [219, 115] on div "·· "rosepacc2081" , ¬ ·· "katherin7007" , ¬ ·· "naguybaw1127" ¬ ] ¬ ¬ const · o…" at bounding box center [291, 93] width 323 height 127
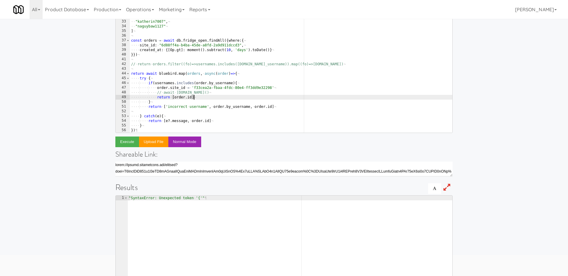
scroll to position [41, 0]
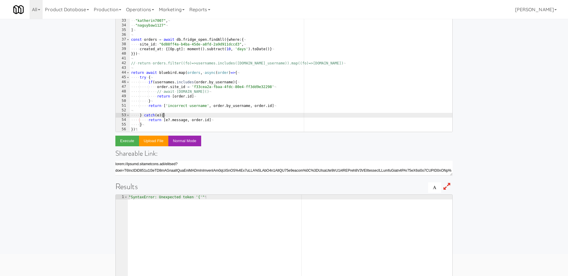
click at [191, 115] on div "·· "rosepacc2081" , ¬ ·· "katherin7007" , ¬ ·· "naguybaw1127" ¬ ] ¬ ¬ const · o…" at bounding box center [291, 77] width 323 height 127
click at [227, 121] on div "·· "rosepacc2081" , ¬ ·· "katherin7007" , ¬ ·· "naguybaw1127" ¬ ] ¬ ¬ const · o…" at bounding box center [291, 77] width 323 height 127
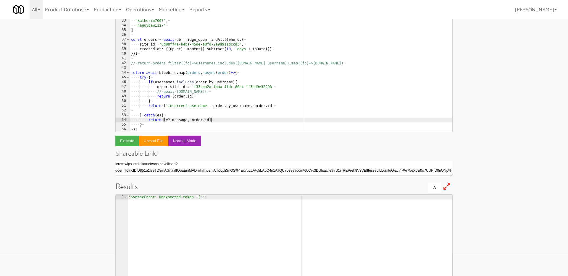
scroll to position [43, 0]
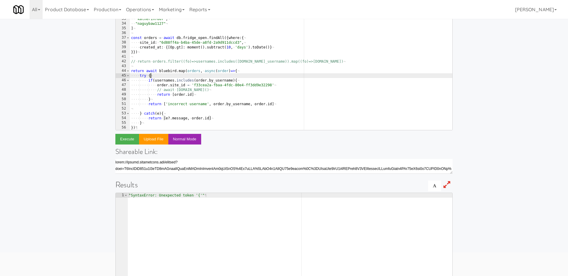
click at [155, 75] on div "·· "rosepacc2081" , ¬ ·· "katherin7007" , ¬ ·· "naguybaw1127" ¬ ] ¬ ¬ const · o…" at bounding box center [291, 75] width 323 height 127
click at [127, 140] on button "Execute" at bounding box center [127, 139] width 24 height 11
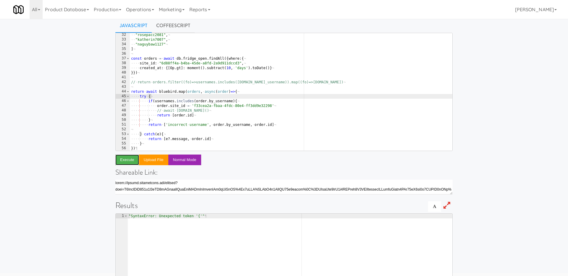
scroll to position [22, 0]
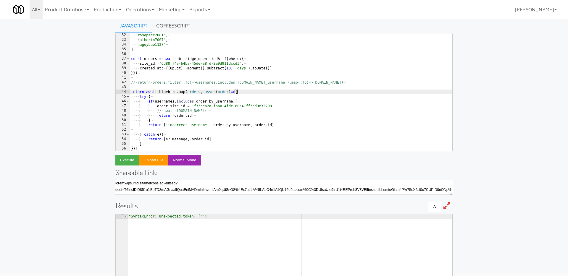
click at [240, 91] on div "·· "rosepacc2081" , ¬ ·· "katherin7007" , ¬ ·· "naguybaw1127" ¬ ] ¬ ¬ const · o…" at bounding box center [291, 96] width 323 height 127
click at [236, 100] on div "·· "rosepacc2081" , ¬ ·· "katherin7007" , ¬ ·· "naguybaw1127" ¬ ] ¬ ¬ const · o…" at bounding box center [291, 96] width 323 height 127
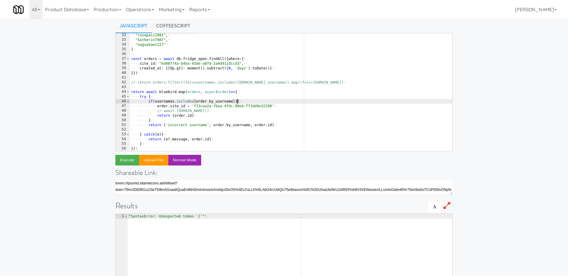
scroll to position [0, 9]
type textarea "if(usernames.includes(order.by_username)){"
click at [128, 162] on button "Execute" at bounding box center [127, 160] width 24 height 11
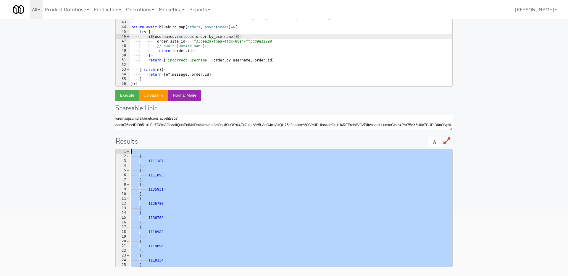
scroll to position [0, 0]
drag, startPoint x: 139, startPoint y: 265, endPoint x: 132, endPoint y: 78, distance: 187.5
click at [132, 78] on div "if(usernames.includes(order.by_username)){ 32 33 34 35 36 37 38 39 40 41 42 43 …" at bounding box center [283, 117] width 337 height 299
type textarea "[ ["
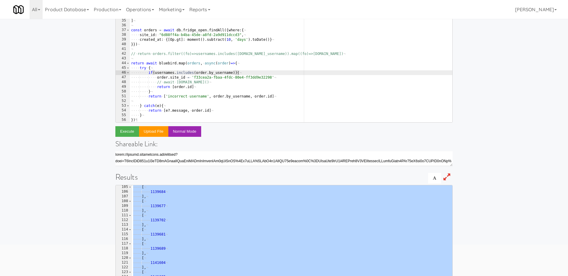
scroll to position [43, 0]
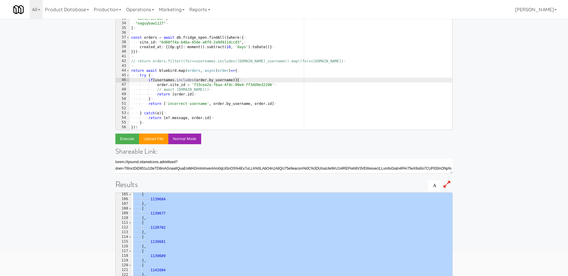
click at [263, 95] on div "·· "rosepacc2081" , ¬ ·· "katherin7007" , ¬ ·· "naguybaw1127" ¬ ] ¬ ¬ const · o…" at bounding box center [291, 75] width 323 height 127
click at [255, 93] on div "·· "rosepacc2081" , ¬ ·· "katherin7007" , ¬ ·· "naguybaw1127" ¬ ] ¬ ¬ const · o…" at bounding box center [291, 75] width 323 height 127
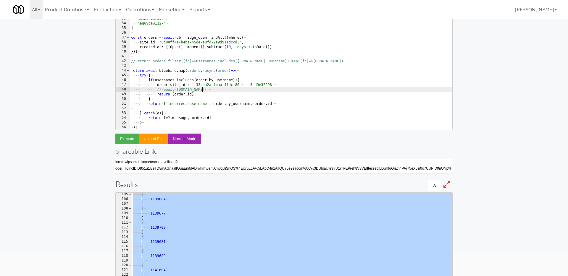
click at [251, 89] on div "·· "rosepacc2081" , ¬ ·· "katherin7007" , ¬ ·· "naguybaw1127" ¬ ] ¬ ¬ const · o…" at bounding box center [291, 75] width 323 height 127
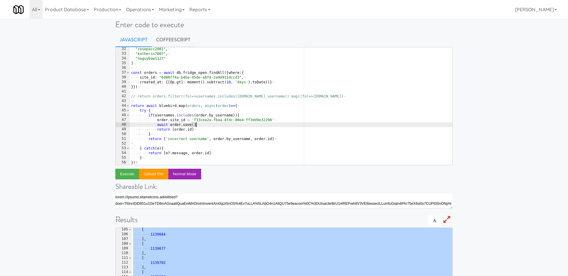
scroll to position [0, 0]
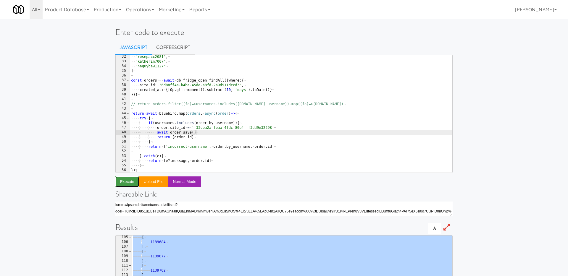
click at [124, 181] on button "Execute" at bounding box center [127, 182] width 24 height 11
click at [210, 104] on div "·· "rosepacc2081" , ¬ ·· "katherin7007" , ¬ ·· "naguybaw1127" ¬ ] ¬ ¬ const · o…" at bounding box center [291, 117] width 323 height 127
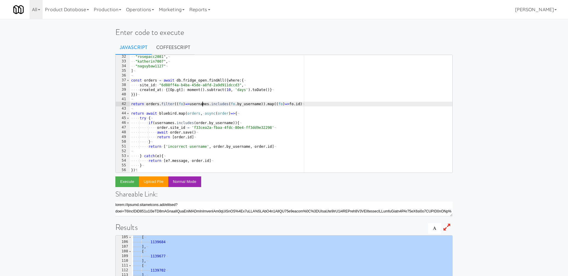
click at [188, 83] on div "·· "rosepacc2081" , ¬ ·· "katherin7007" , ¬ ·· "naguybaw1127" ¬ ] ¬ ¬ const · o…" at bounding box center [291, 117] width 323 height 127
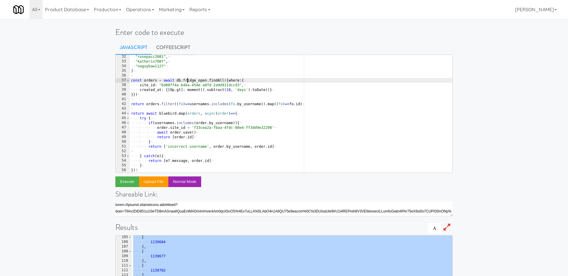
click at [188, 83] on div "·· "rosepacc2081" , ¬ ·· "katherin7007" , ¬ ·· "naguybaw1127" ¬ ] ¬ ¬ const · o…" at bounding box center [291, 117] width 323 height 127
type textarea "const orders = await db.order.findAll({where:{"
click at [122, 181] on button "Execute" at bounding box center [127, 182] width 24 height 11
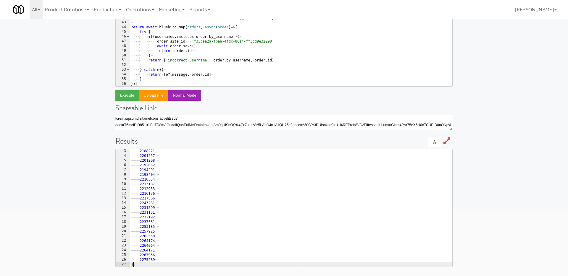
scroll to position [0, 0]
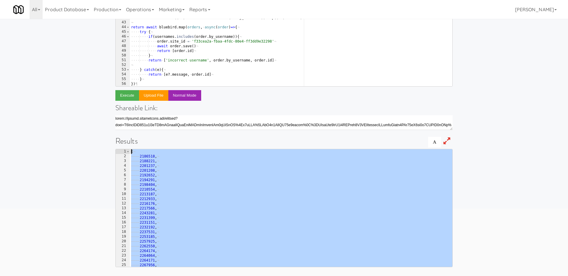
drag, startPoint x: 135, startPoint y: 266, endPoint x: 99, endPoint y: 107, distance: 162.6
click at [99, 107] on div "Enter code to execute Javascript CoffeeScript const orders = await db.order.fin…" at bounding box center [284, 106] width 568 height 342
type textarea "[ 2186518,"
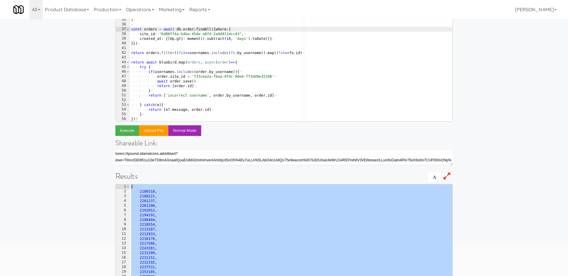
scroll to position [43, 0]
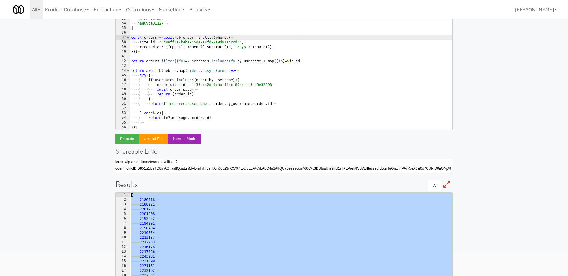
click at [202, 89] on div "·· "rosepacc2081" , ¬ ·· "katherin7007" , ¬ ·· "naguybaw1127" ¬ ] ¬ ¬ const · o…" at bounding box center [291, 75] width 323 height 127
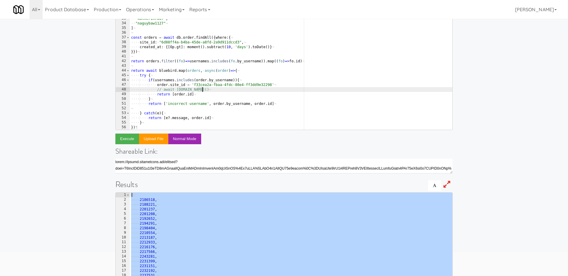
click at [199, 60] on div "·· "rosepacc2081" , ¬ ·· "katherin7007" , ¬ ·· "naguybaw1127" ¬ ] ¬ ¬ const · o…" at bounding box center [291, 75] width 323 height 127
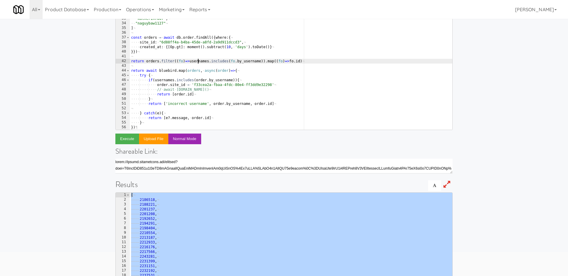
type textarea "// return orders.filter((fo)=>usernames.includes(fo.by_username)).map((fo)=>fo.…"
click at [125, 140] on button "Execute" at bounding box center [127, 139] width 24 height 11
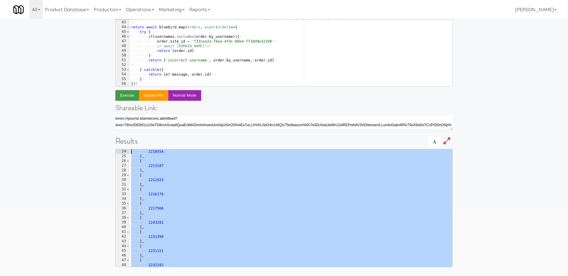
scroll to position [0, 0]
drag, startPoint x: 142, startPoint y: 265, endPoint x: 127, endPoint y: 96, distance: 169.7
click at [127, 96] on div "// return orders.filter((fo)=>usernames.includes(fo.by_username)).map((fo)=>fo.…" at bounding box center [283, 117] width 337 height 299
type textarea "[ ["
click at [242, 48] on div "·· "rosepacc2081" , ¬ ·· "katherin7007" , ¬ ·· "naguybaw1127" ¬ ] ¬ ¬ const · o…" at bounding box center [291, 31] width 323 height 127
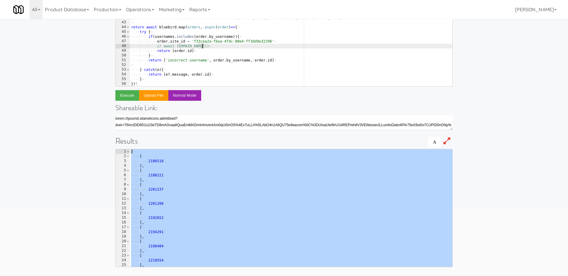
type textarea "await order.save()"
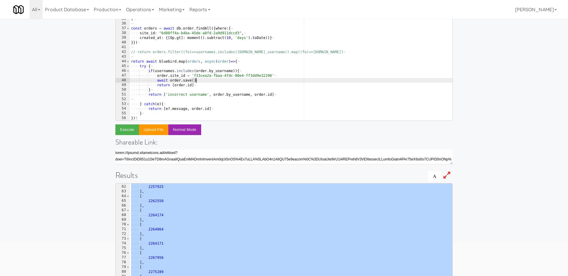
scroll to position [86, 0]
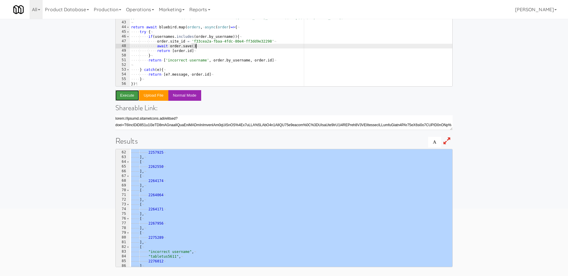
click at [125, 95] on button "Execute" at bounding box center [127, 95] width 24 height 11
click at [144, 13] on link "Operations" at bounding box center [140, 9] width 33 height 19
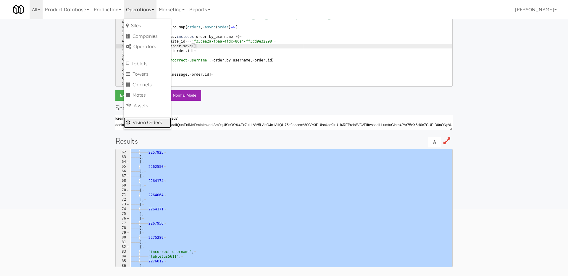
click at [149, 120] on link "Vision Orders" at bounding box center [147, 123] width 47 height 11
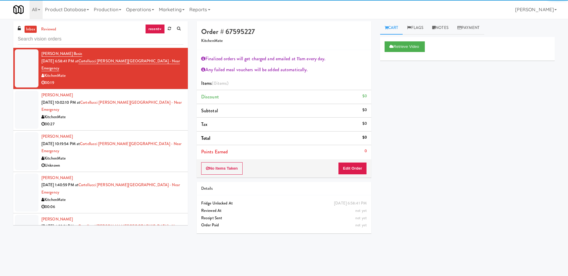
click at [56, 38] on input "text" at bounding box center [101, 39] width 166 height 11
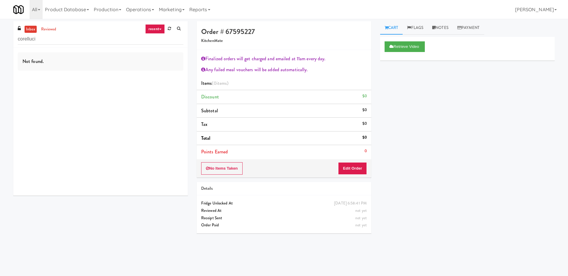
click at [25, 38] on input "corelluci" at bounding box center [101, 39] width 166 height 11
click at [53, 40] on input "cortelluci" at bounding box center [101, 39] width 166 height 11
drag, startPoint x: 31, startPoint y: 38, endPoint x: 53, endPoint y: 38, distance: 21.3
click at [53, 38] on input "cortelluci" at bounding box center [101, 39] width 166 height 11
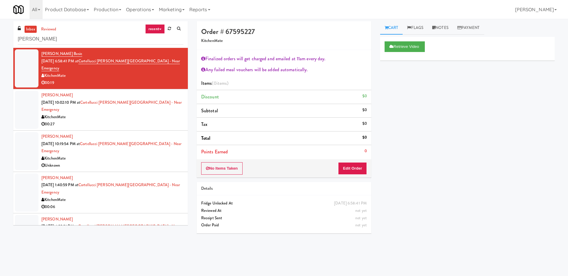
type input "cortell"
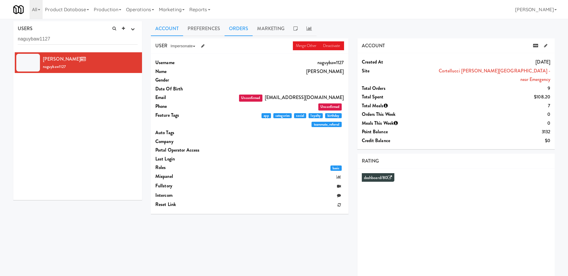
click at [241, 26] on link "Orders" at bounding box center [239, 28] width 28 height 15
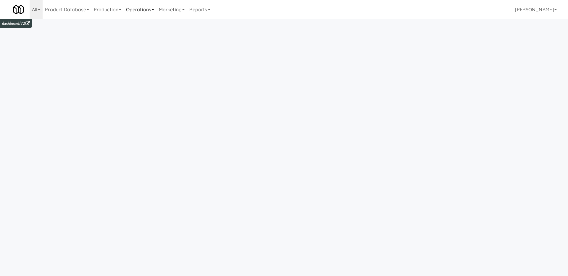
click at [143, 15] on link "Operations" at bounding box center [140, 9] width 33 height 19
click at [154, 83] on link "Cabinets" at bounding box center [147, 85] width 47 height 11
type input "Prospect - Cooler"
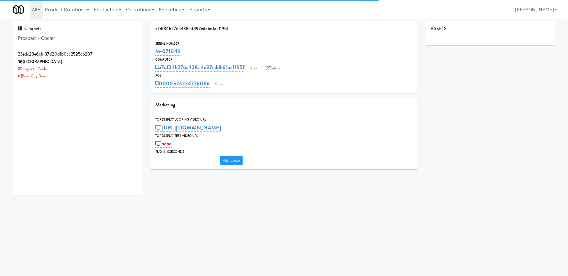
type input "3"
type input "Prospect - Cooler"
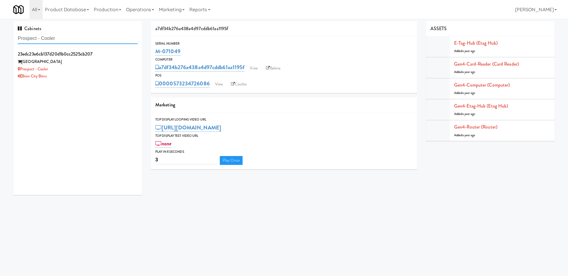
drag, startPoint x: 65, startPoint y: 37, endPoint x: 0, endPoint y: 33, distance: 65.5
click at [0, 33] on div "Cabinets Prospect - Cooler 23edc23e6cb137d20d1b0cc2525cb207 Prospect Towers Pro…" at bounding box center [284, 110] width 568 height 178
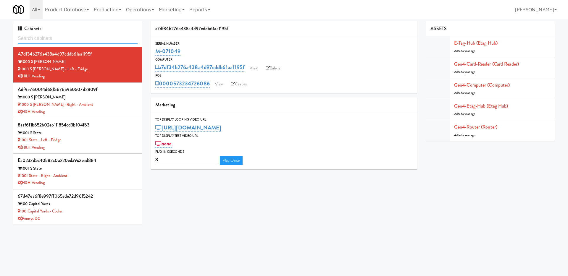
paste input "Prospect - Cooler"
type input "Prospect - Cooler"
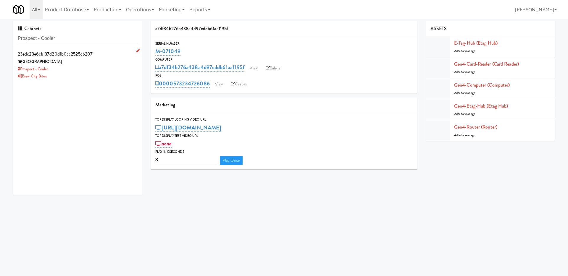
click at [91, 66] on div "Prospect - Cooler" at bounding box center [78, 69] width 120 height 7
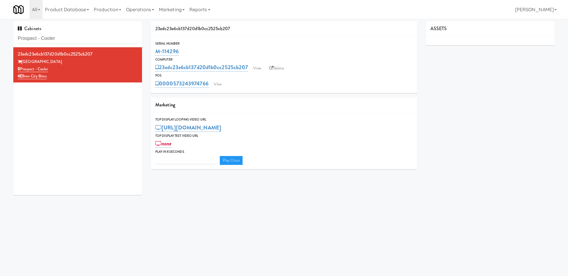
type input "3"
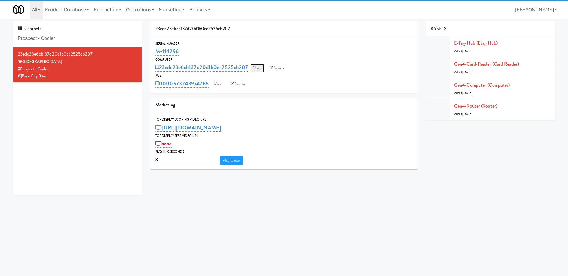
click at [258, 68] on link "View" at bounding box center [257, 68] width 14 height 9
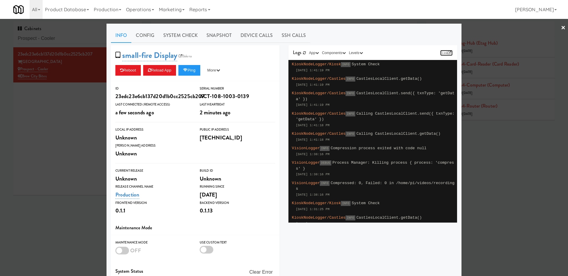
click at [451, 51] on link "Link" at bounding box center [446, 53] width 12 height 6
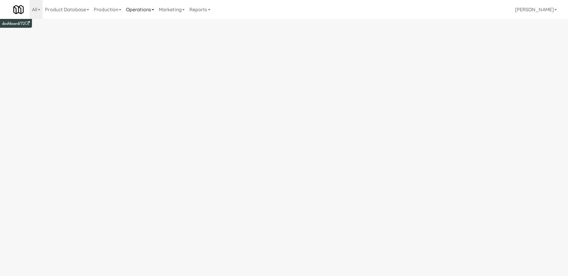
click at [150, 9] on link "Operations" at bounding box center [140, 9] width 33 height 19
click at [170, 81] on link "Cabinets" at bounding box center [147, 85] width 47 height 11
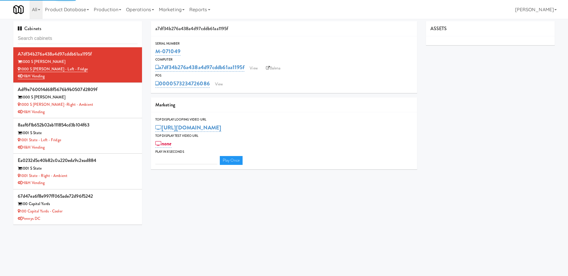
type input "Sloan Combo Cooler"
type input "3"
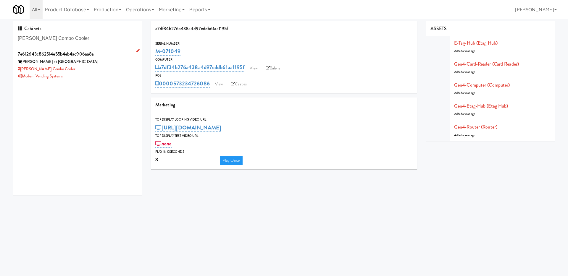
type input "Sloan Combo Cooler"
click at [90, 65] on div "Sloan at LoSo" at bounding box center [78, 61] width 120 height 7
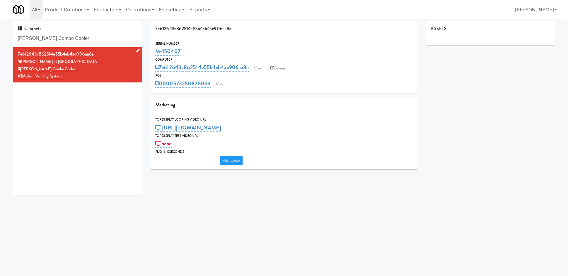
type input "3"
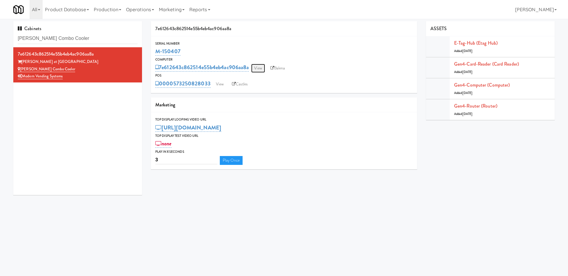
click at [262, 70] on link "View" at bounding box center [258, 68] width 14 height 9
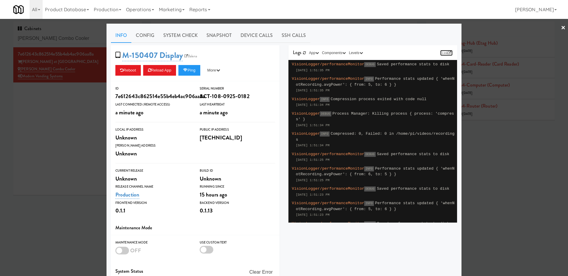
click at [448, 52] on icon at bounding box center [450, 53] width 4 height 4
click at [56, 159] on div at bounding box center [284, 138] width 568 height 276
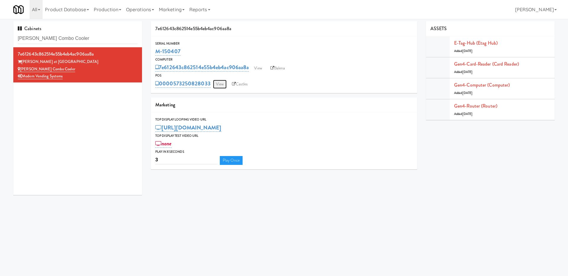
click at [218, 84] on link "View" at bounding box center [220, 84] width 14 height 9
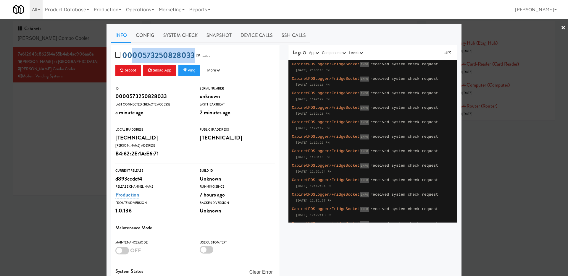
drag, startPoint x: 228, startPoint y: 55, endPoint x: 131, endPoint y: 55, distance: 96.8
click at [131, 56] on div "0000573250828033 Castles Reboot Reload App Ping More Ping Server Restart Server…" at bounding box center [195, 63] width 169 height 36
copy div "00573250828033 Castles Reboot Reload App Ping More Ping Server Restart Server F…"
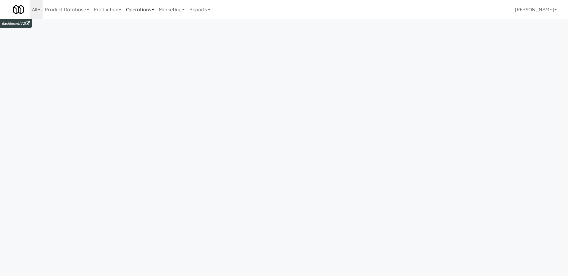
click at [147, 7] on link "Operations" at bounding box center [140, 9] width 33 height 19
click at [141, 81] on link "Cabinets" at bounding box center [147, 85] width 47 height 11
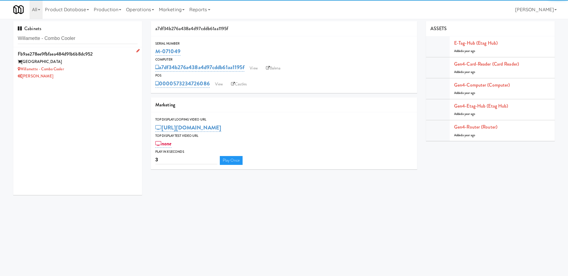
type input "Willamette - Combo Cooler"
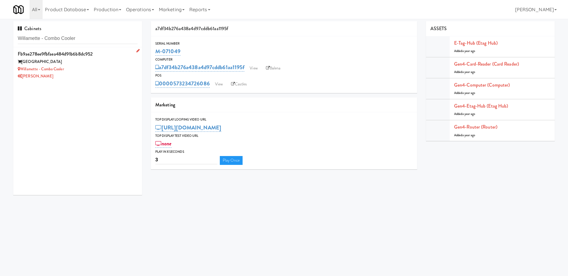
click at [103, 66] on div "Willamette - Combo Cooler" at bounding box center [78, 69] width 120 height 7
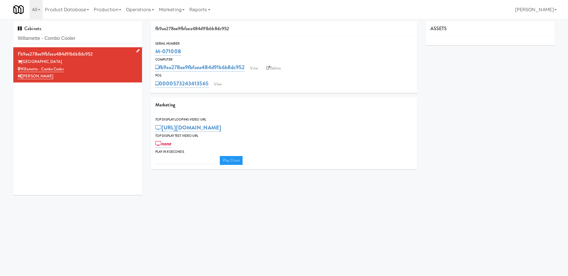
type input "3"
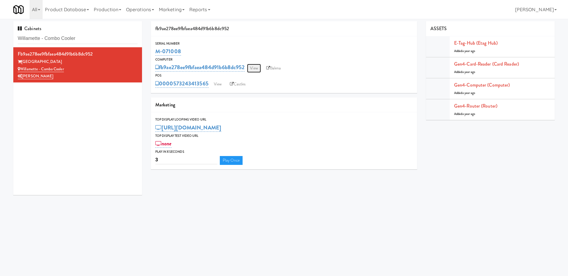
click at [254, 66] on link "View" at bounding box center [254, 68] width 14 height 9
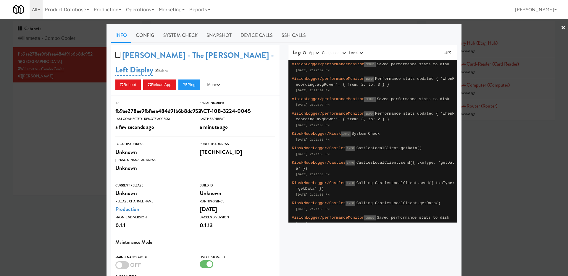
click at [445, 49] on div "Link" at bounding box center [446, 52] width 12 height 9
click at [445, 52] on link "Link" at bounding box center [446, 53] width 12 height 6
click at [12, 133] on div at bounding box center [284, 138] width 568 height 276
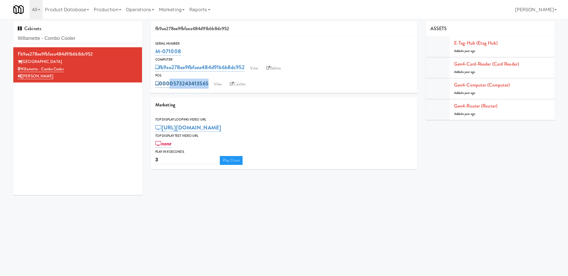
drag, startPoint x: 288, startPoint y: 89, endPoint x: 167, endPoint y: 85, distance: 121.4
click at [167, 85] on div "0000573243413565 View Castles" at bounding box center [284, 84] width 258 height 10
copy div "00573243413565 View Castles"
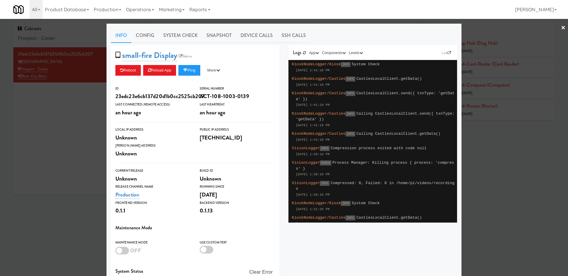
click at [26, 151] on div at bounding box center [284, 138] width 568 height 276
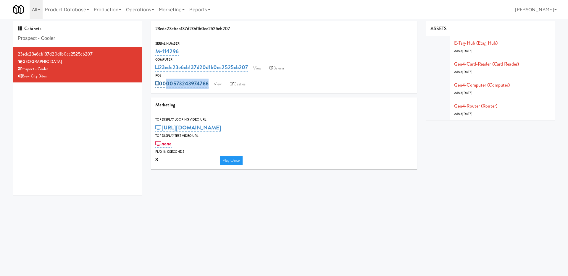
drag, startPoint x: 286, startPoint y: 83, endPoint x: 165, endPoint y: 83, distance: 120.8
click at [165, 83] on div "0000573243974766 View Castles" at bounding box center [284, 84] width 258 height 10
copy div "000573243974766 View Castles"
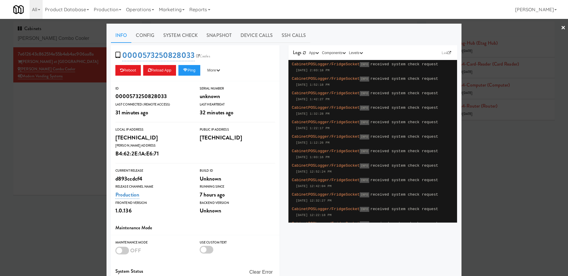
click at [49, 151] on div at bounding box center [284, 138] width 568 height 276
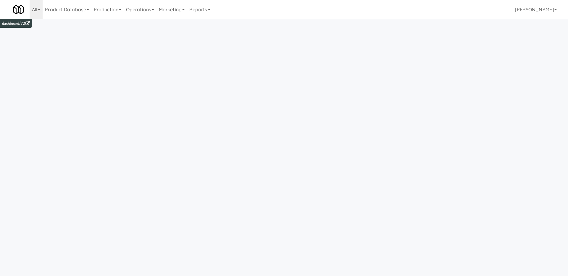
click at [144, 7] on link "Operations" at bounding box center [140, 9] width 33 height 19
click at [154, 86] on link "Cabinets" at bounding box center [147, 85] width 47 height 11
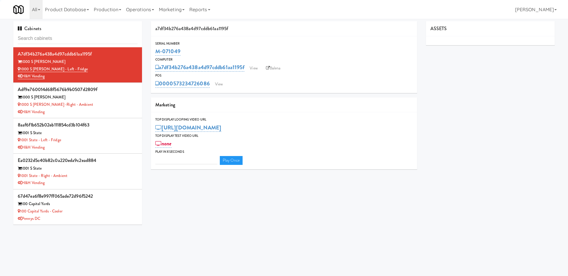
type input "3"
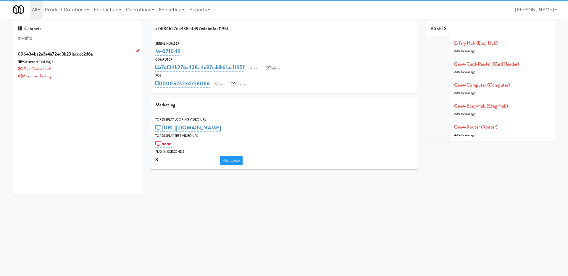
type input "m-offic"
click at [106, 64] on div "Micromart Testing 1" at bounding box center [78, 61] width 120 height 7
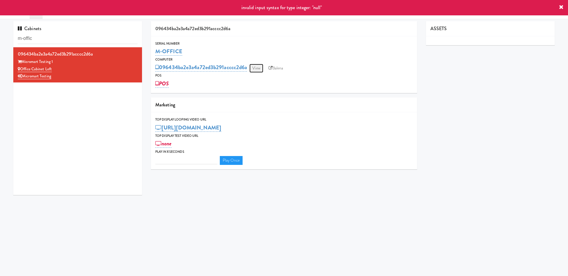
click at [260, 67] on link "View" at bounding box center [257, 68] width 14 height 9
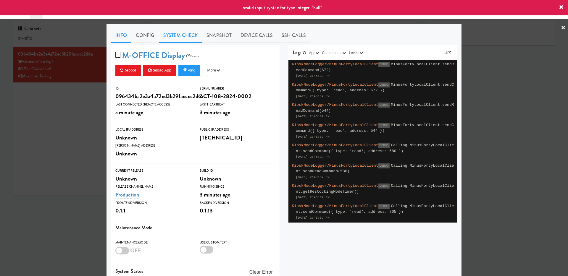
click at [181, 39] on link "System Check" at bounding box center [180, 35] width 43 height 15
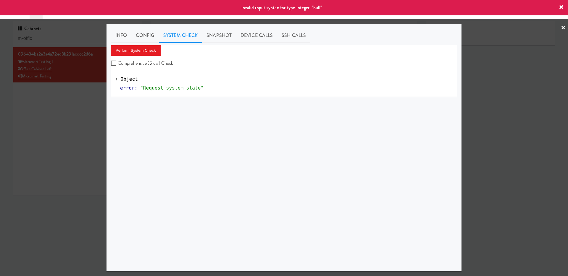
click at [140, 63] on label "Comprehensive (Slow) Check" at bounding box center [142, 63] width 62 height 9
click at [118, 63] on input "Comprehensive (Slow) Check" at bounding box center [114, 63] width 7 height 5
checkbox input "true"
click at [140, 48] on button "Perform System Check" at bounding box center [136, 50] width 50 height 11
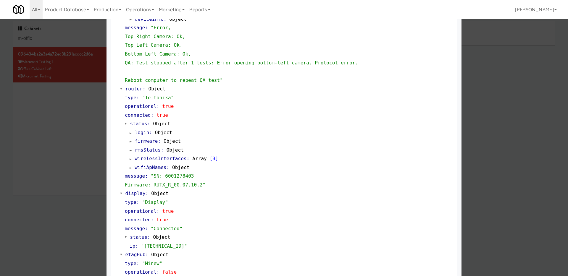
scroll to position [291, 0]
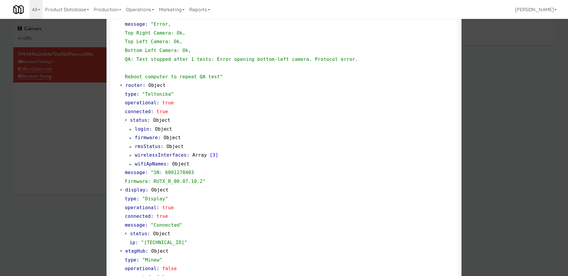
click at [130, 147] on span at bounding box center [131, 147] width 2 height 4
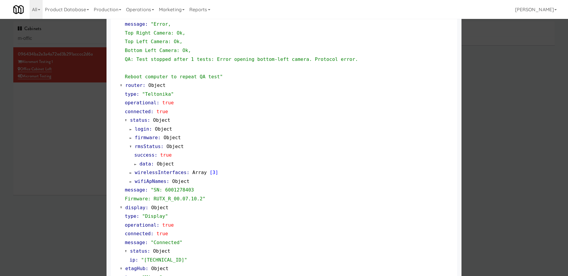
click at [130, 147] on span at bounding box center [131, 147] width 2 height 4
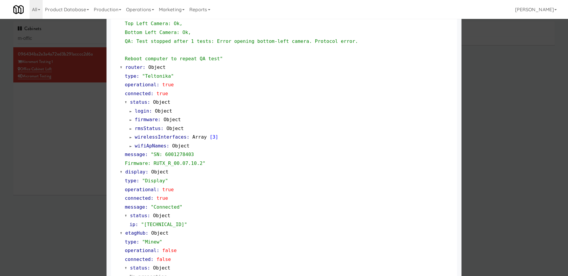
scroll to position [308, 0]
drag, startPoint x: 196, startPoint y: 157, endPoint x: 156, endPoint y: 156, distance: 40.0
click at [156, 156] on div "message : "SN: 6001278403 Firmware: RUTX_R_00.07.10.2"" at bounding box center [289, 160] width 328 height 17
click at [173, 156] on span ""SN: 6001278403 Firmware: RUTX_R_00.07.10.2"" at bounding box center [165, 160] width 81 height 15
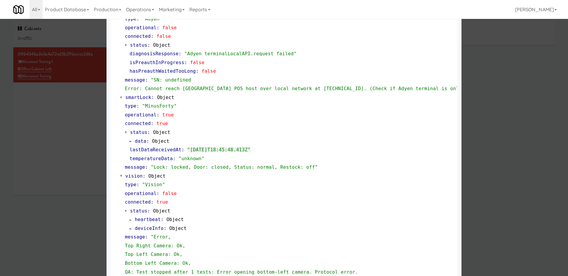
scroll to position [0, 0]
